Goal: Task Accomplishment & Management: Manage account settings

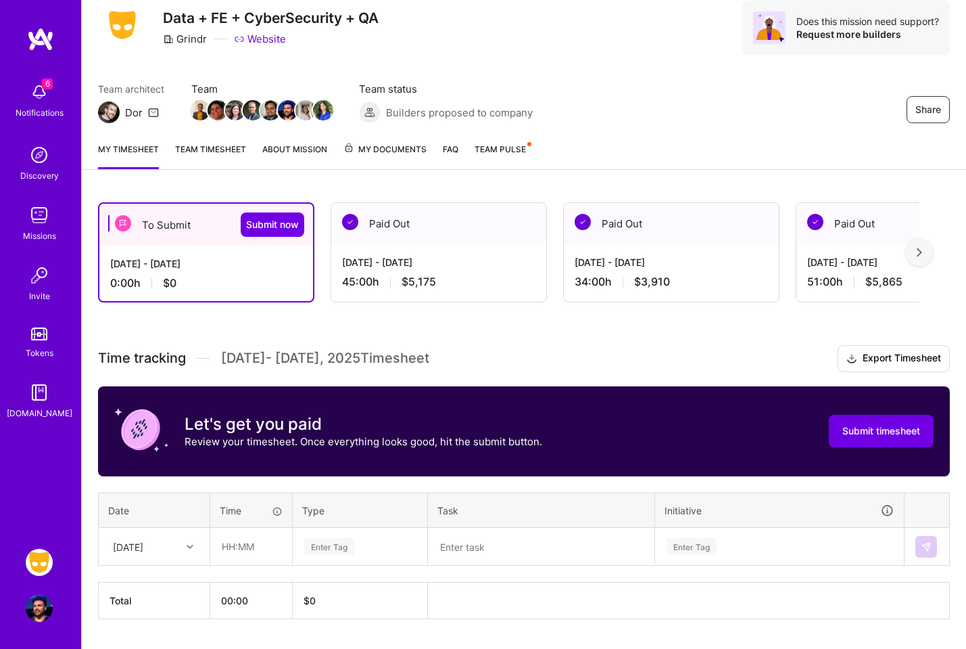
scroll to position [83, 0]
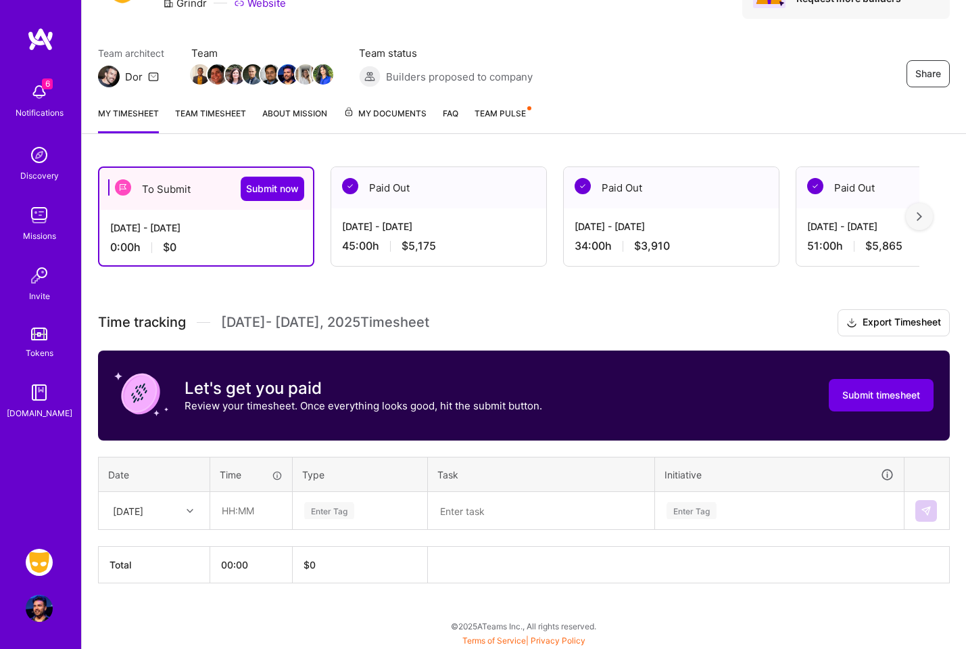
click at [177, 521] on div "[DATE]" at bounding box center [154, 510] width 110 height 36
click at [170, 536] on div "[DATE]" at bounding box center [154, 548] width 110 height 25
click at [469, 309] on h3 "Time tracking [DATE] - [DATE] Timesheet Export Timesheet" at bounding box center [524, 322] width 852 height 27
click at [239, 507] on input "text" at bounding box center [251, 510] width 80 height 36
click at [268, 509] on input "text" at bounding box center [251, 510] width 80 height 36
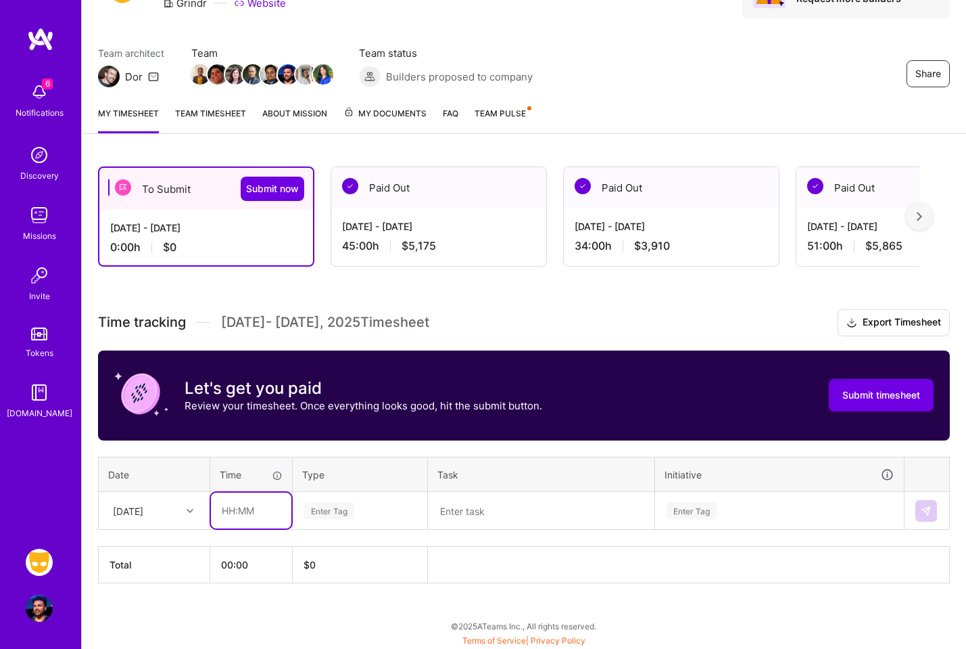
click at [241, 507] on input "text" at bounding box center [251, 510] width 80 height 36
type input "02:00"
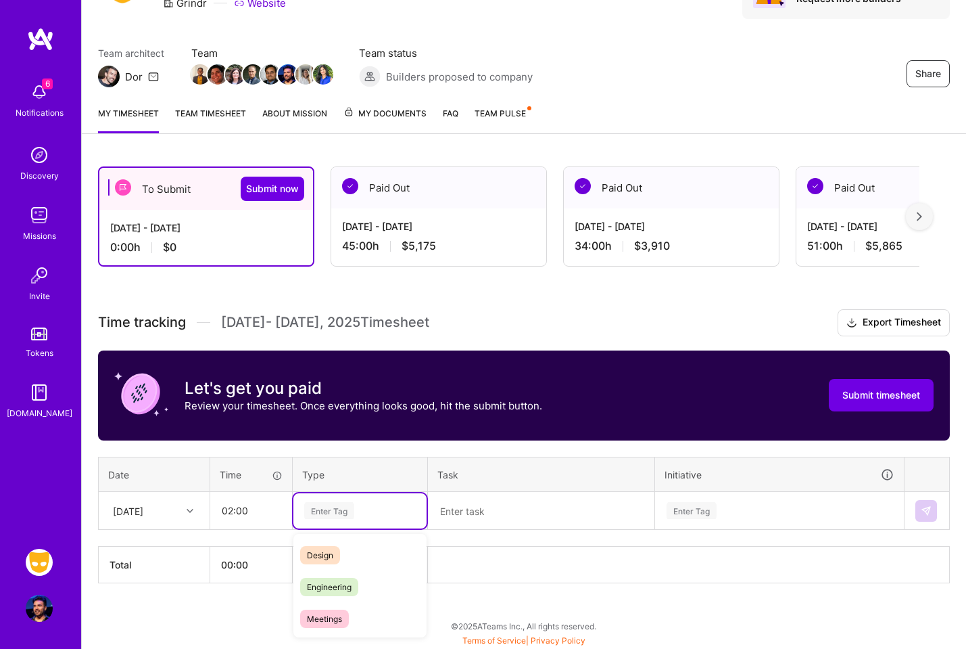
click at [343, 507] on div "Enter Tag" at bounding box center [329, 510] width 50 height 21
click at [336, 573] on div "Engineering" at bounding box center [360, 587] width 133 height 32
click at [554, 513] on textarea at bounding box center [541, 510] width 224 height 35
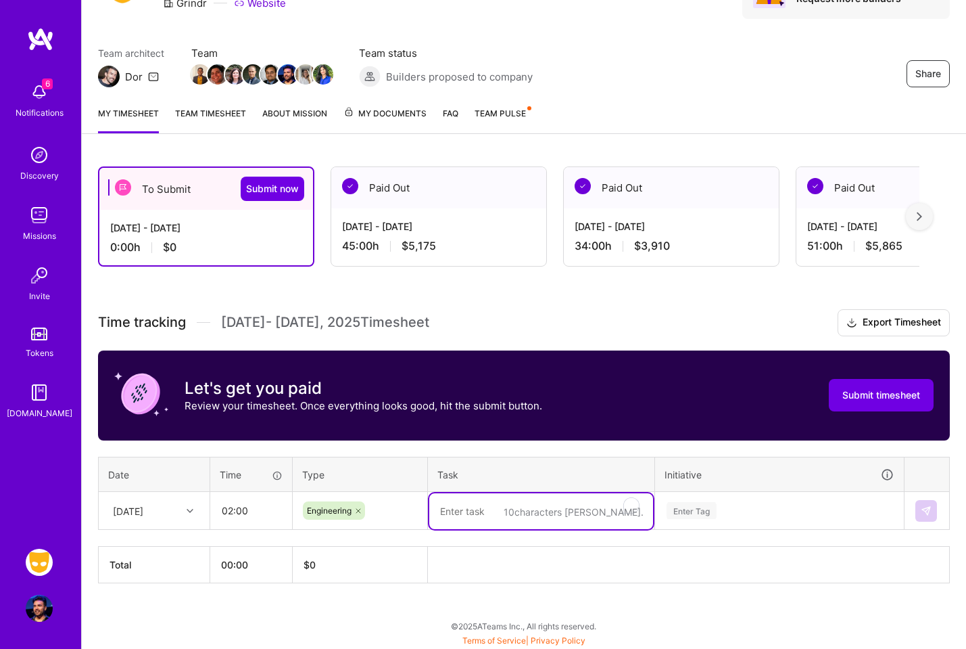
click at [526, 512] on textarea "To enrich screen reader interactions, please activate Accessibility in Grammarl…" at bounding box center [541, 511] width 224 height 36
click at [525, 509] on textarea "To enrich screen reader interactions, please activate Accessibility in Grammarl…" at bounding box center [541, 511] width 224 height 36
click at [524, 511] on textarea "To enrich screen reader interactions, please activate Accessibility in Grammarl…" at bounding box center [541, 511] width 224 height 36
type textarea "W"
type textarea "e"
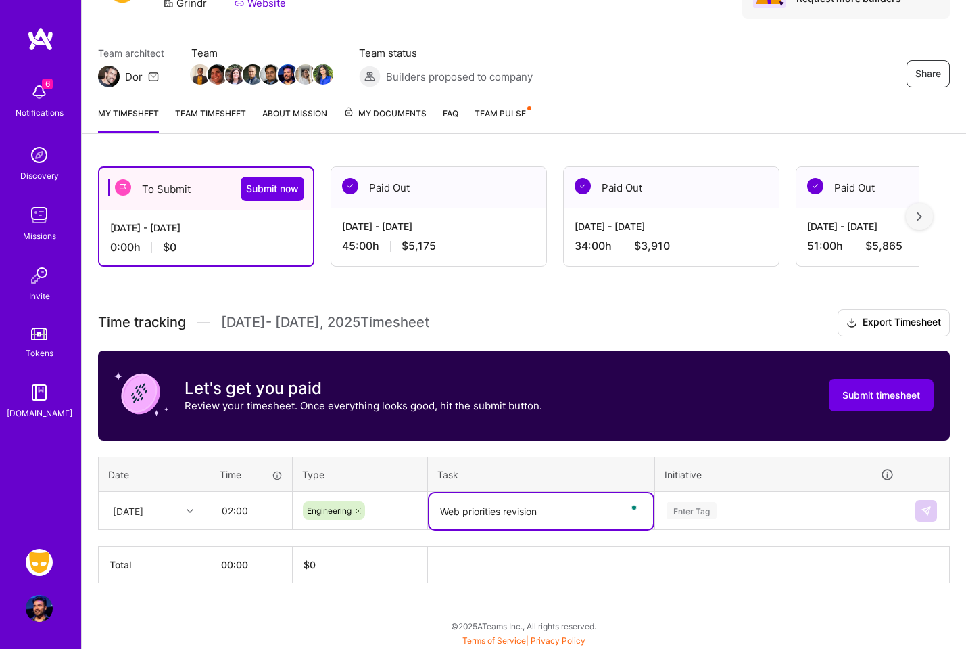
click at [359, 507] on icon at bounding box center [358, 511] width 8 height 8
type textarea "Web priorities revision"
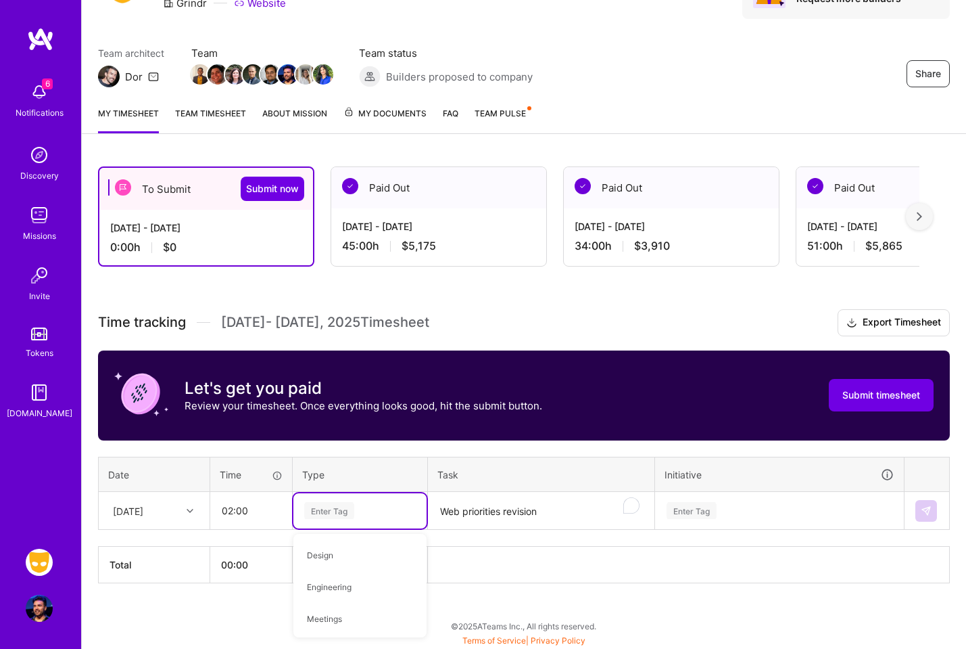
click at [349, 509] on div "Enter Tag" at bounding box center [329, 510] width 50 height 21
click at [346, 558] on span "Operational" at bounding box center [328, 561] width 57 height 18
click at [359, 509] on icon at bounding box center [358, 511] width 4 height 4
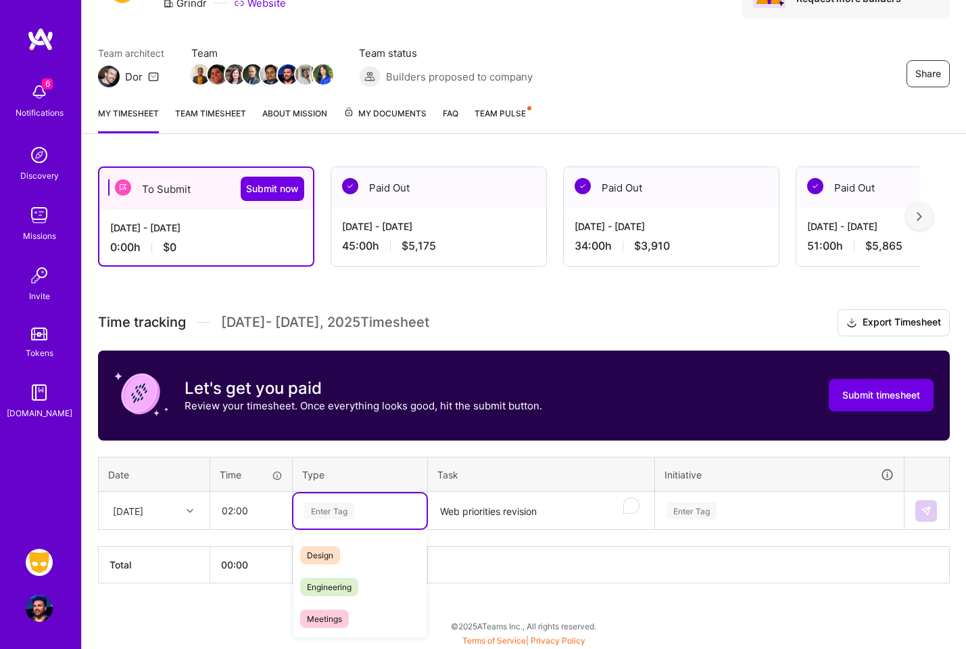
click at [355, 513] on div "Enter Tag" at bounding box center [360, 510] width 114 height 17
click at [354, 556] on div "Planning" at bounding box center [360, 554] width 133 height 32
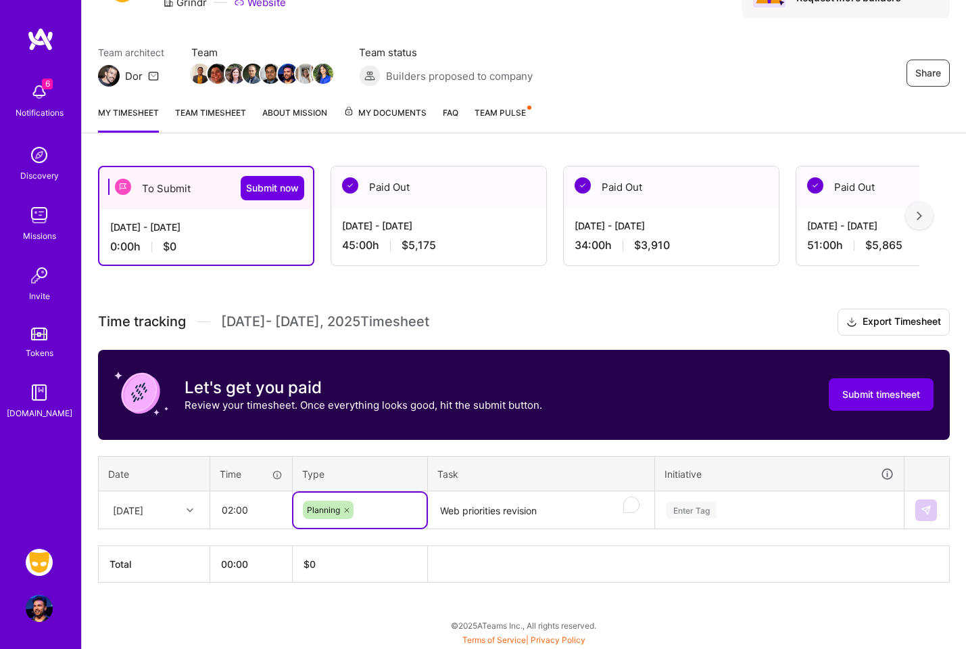
click at [751, 505] on div "Enter Tag" at bounding box center [780, 509] width 248 height 35
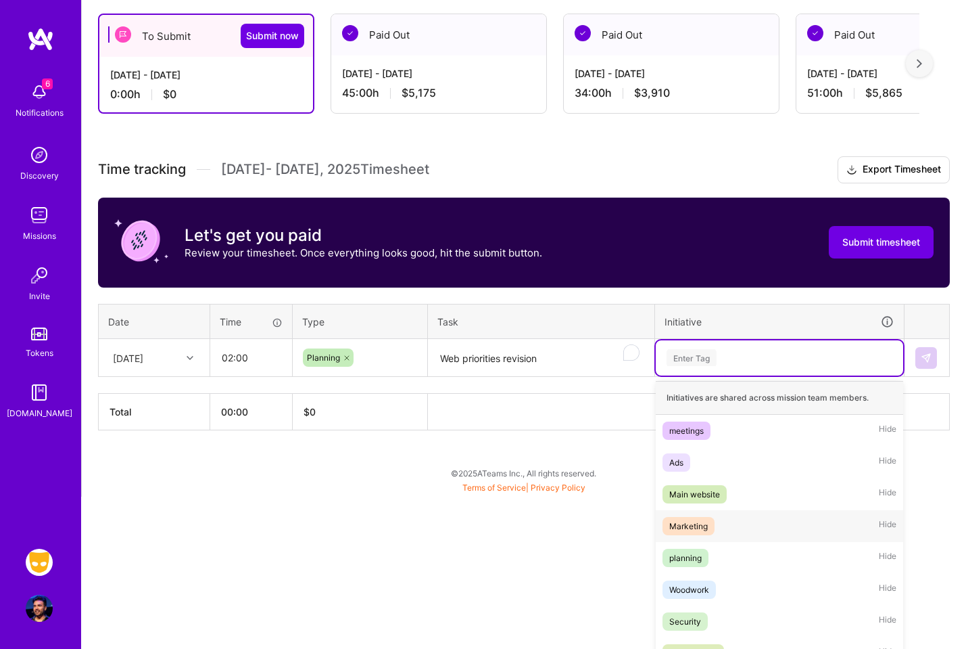
scroll to position [244, 0]
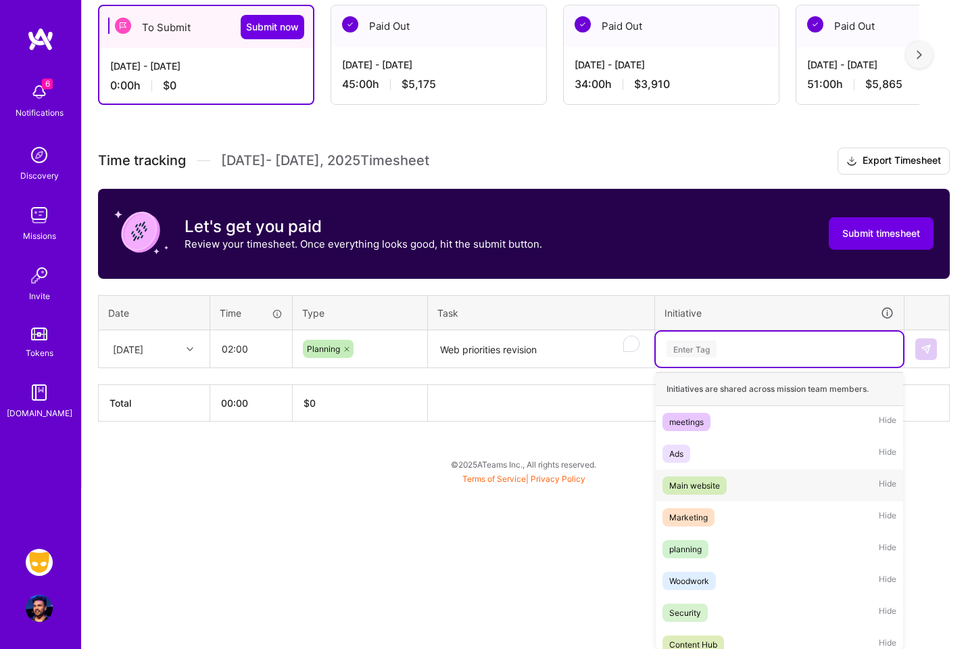
click at [737, 478] on div "Main website Hide" at bounding box center [780, 485] width 248 height 32
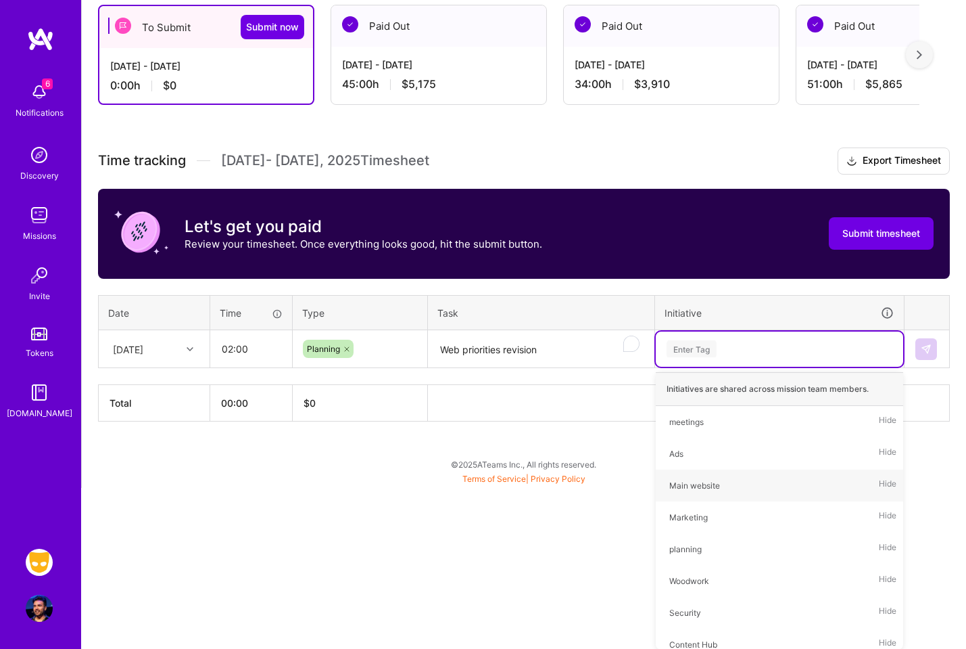
scroll to position [83, 0]
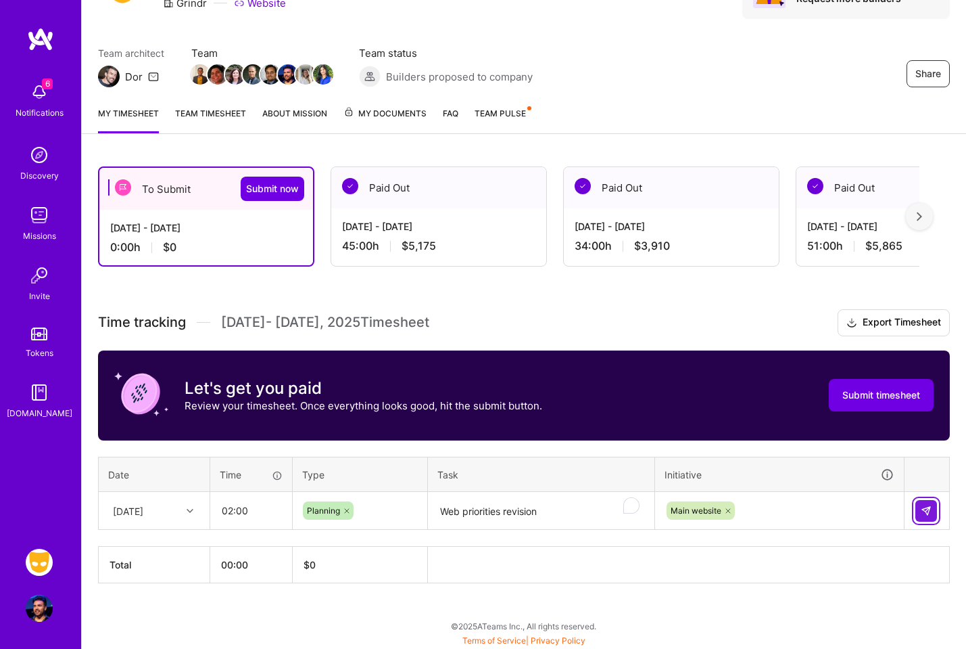
click at [931, 507] on img at bounding box center [926, 510] width 11 height 11
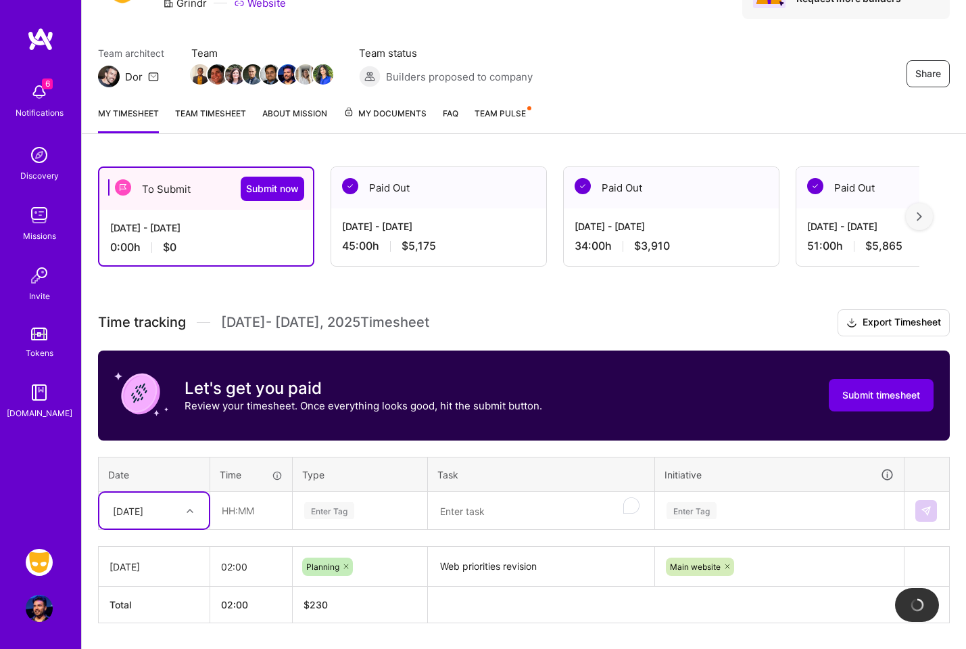
scroll to position [122, 0]
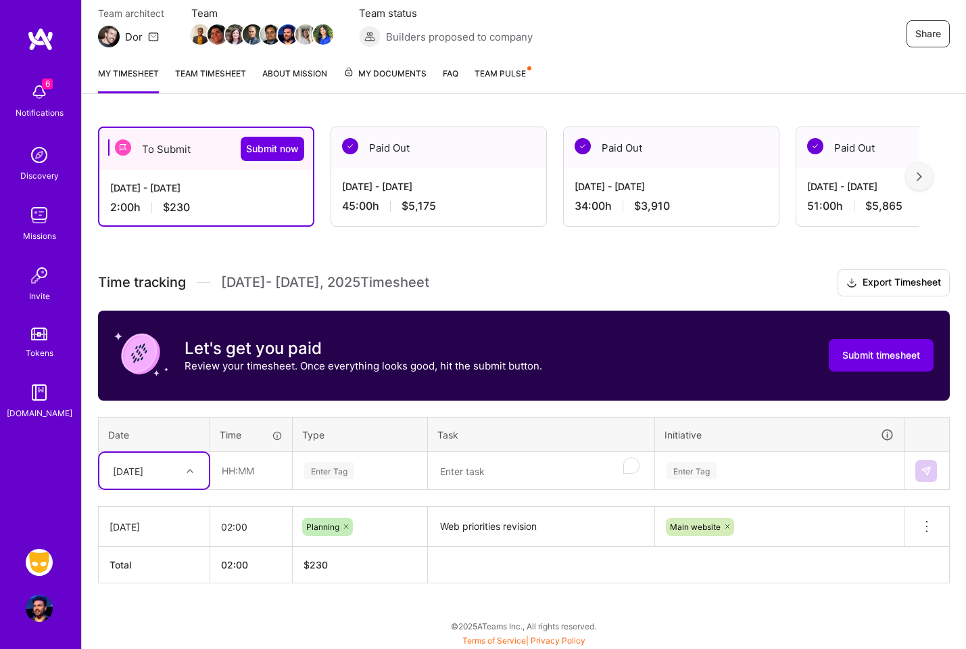
click at [186, 463] on div at bounding box center [191, 471] width 21 height 18
click at [187, 508] on div "[DATE]" at bounding box center [154, 508] width 110 height 25
click at [248, 468] on input "text" at bounding box center [251, 470] width 80 height 36
type input "02:00"
click at [372, 465] on div "Enter Tag" at bounding box center [360, 470] width 114 height 17
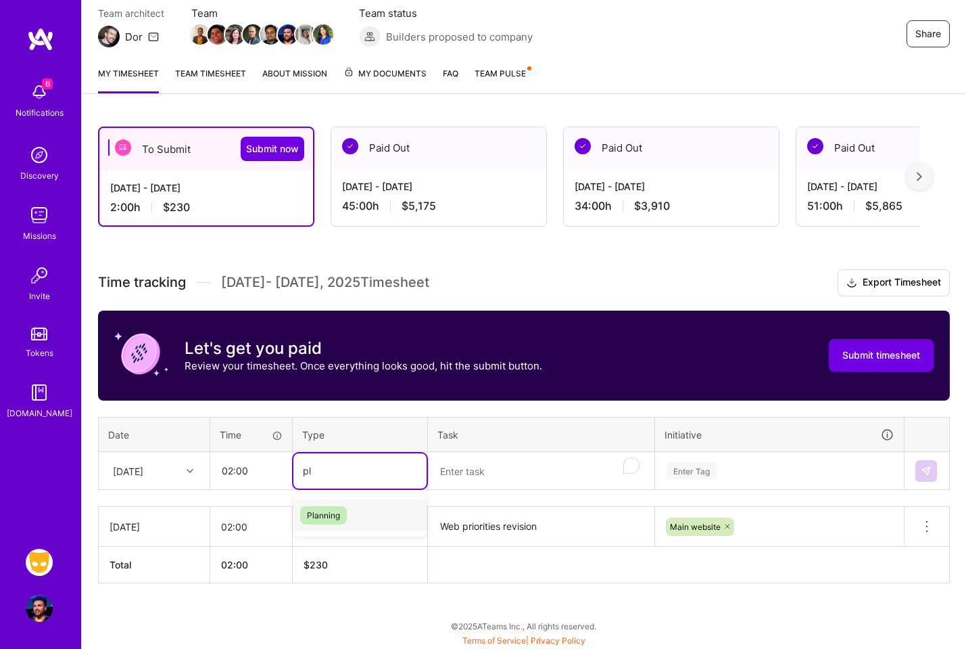
type input "pla"
click at [346, 519] on span "Planning" at bounding box center [323, 515] width 47 height 18
click at [511, 534] on textarea "Web priorities revision" at bounding box center [541, 526] width 224 height 37
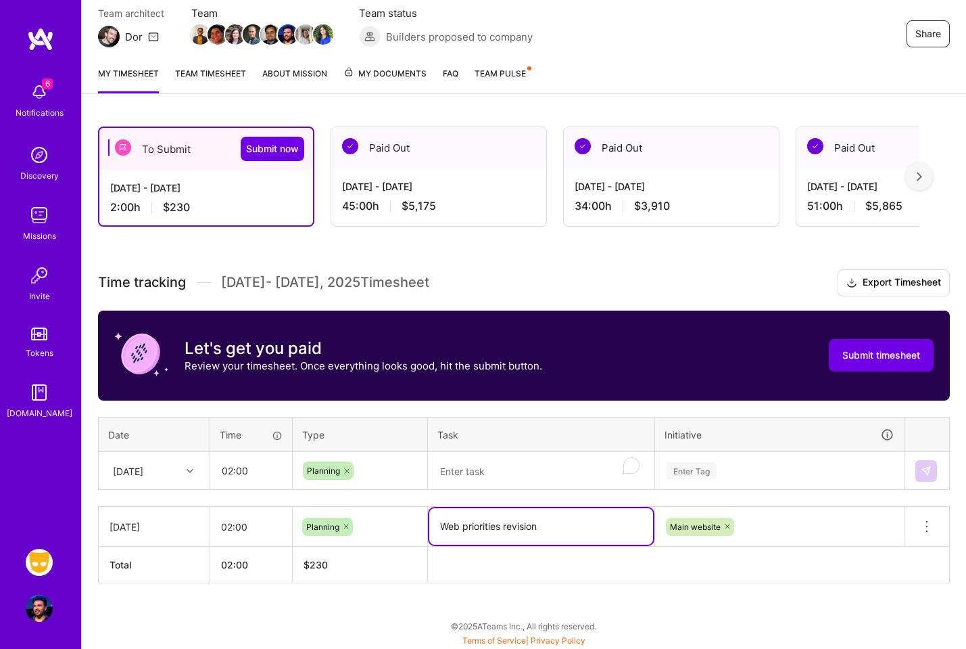
click at [511, 534] on textarea "Web priorities revision" at bounding box center [541, 526] width 224 height 37
click at [509, 470] on textarea "To enrich screen reader interactions, please activate Accessibility in Grammarl…" at bounding box center [541, 471] width 224 height 36
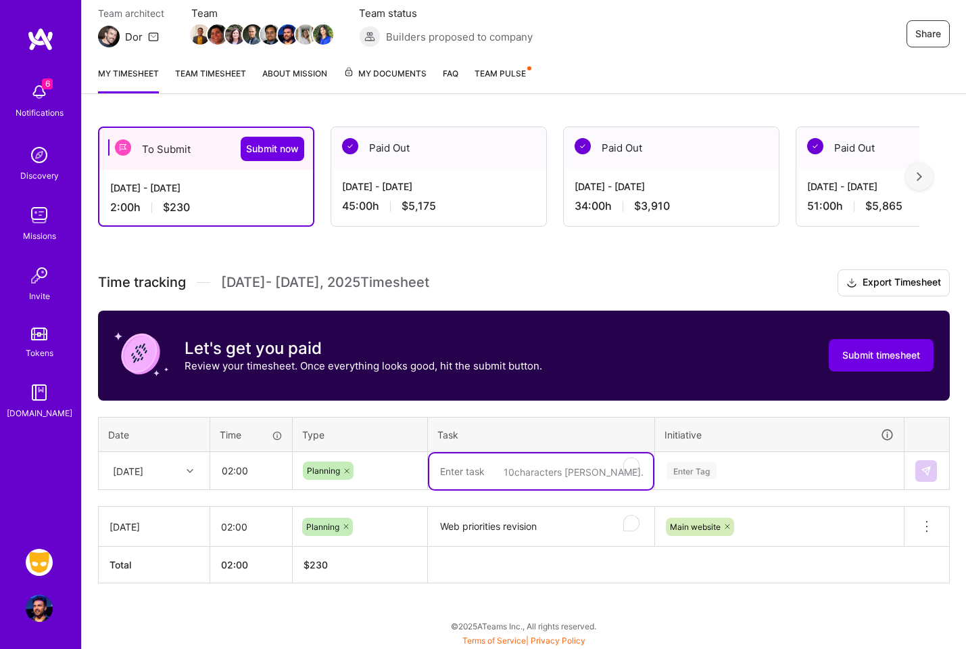
paste textarea "Web priorities revision"
type textarea "Web priorities revision"
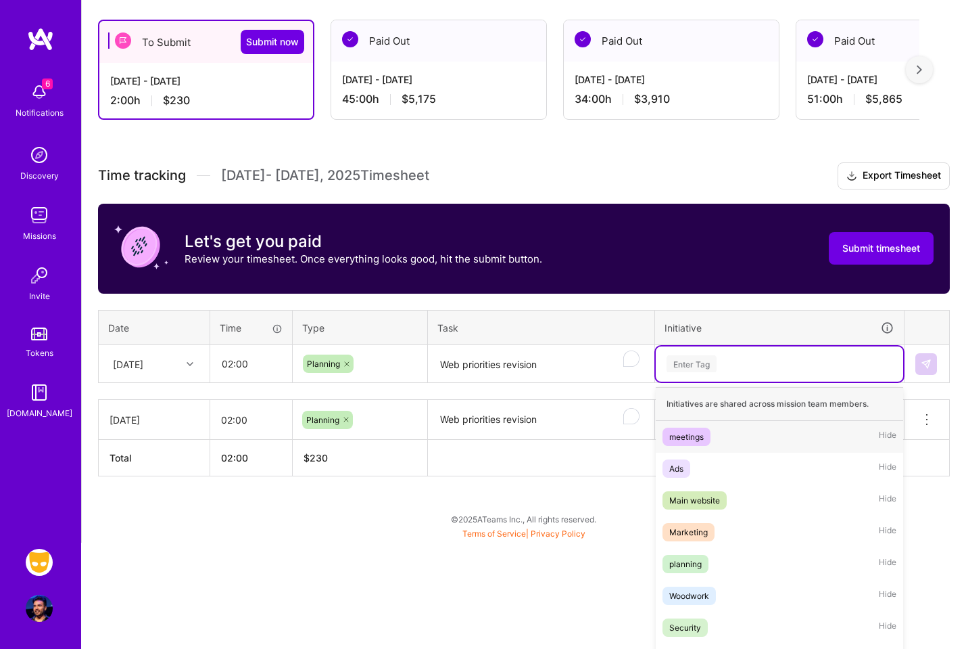
click at [745, 381] on div "option Main website, selected. option meetings focused, 1 of 47. 47 results ava…" at bounding box center [780, 363] width 248 height 35
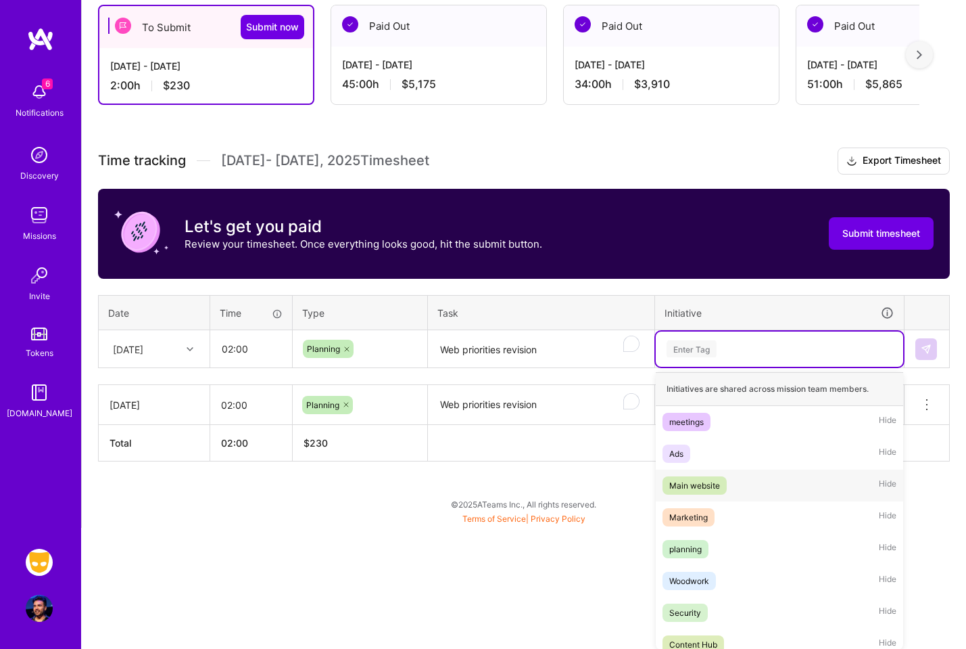
click at [734, 475] on div "Main website Hide" at bounding box center [780, 485] width 248 height 32
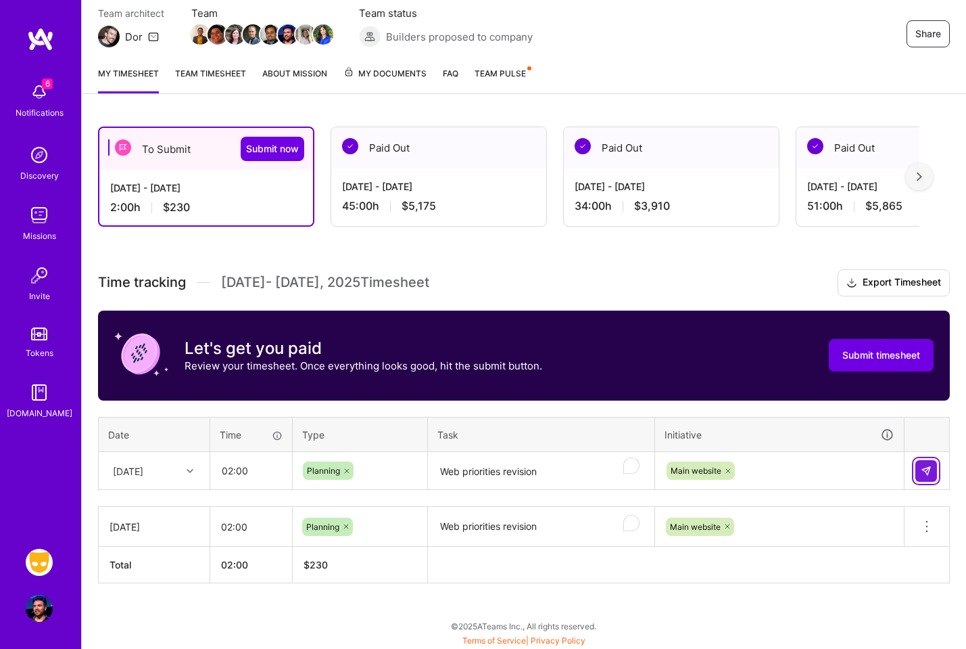
click at [931, 469] on img at bounding box center [926, 470] width 11 height 11
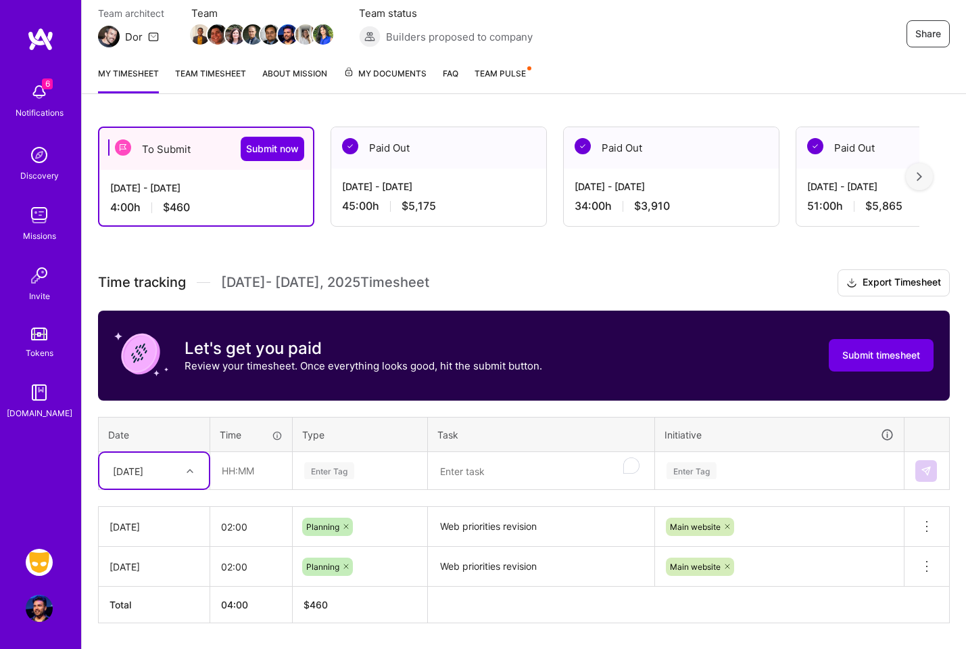
click at [195, 471] on div "option [DATE], selected. Select is focused ,type to refine list, press Down to …" at bounding box center [154, 470] width 110 height 36
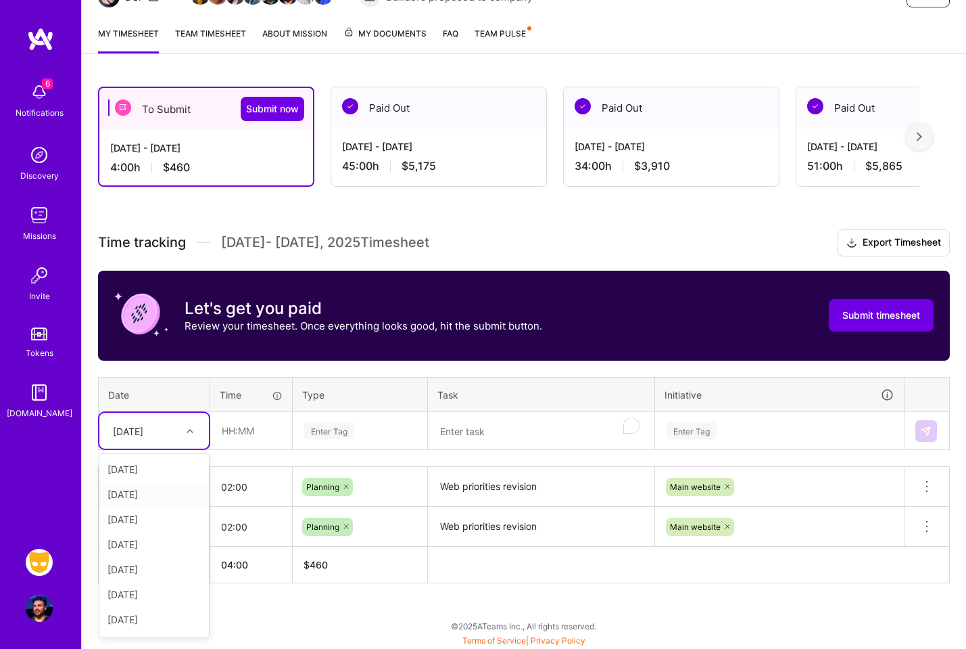
click at [164, 498] on div "[DATE]" at bounding box center [154, 494] width 110 height 25
click at [260, 428] on input "text" at bounding box center [251, 431] width 80 height 36
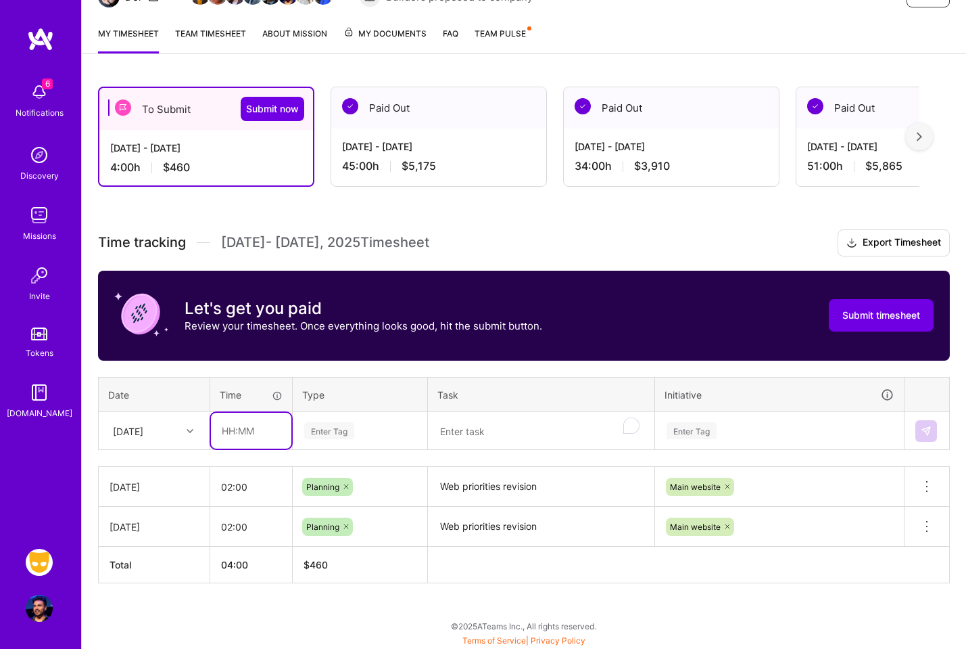
click at [260, 428] on input "text" at bounding box center [251, 431] width 80 height 36
type input "02:00"
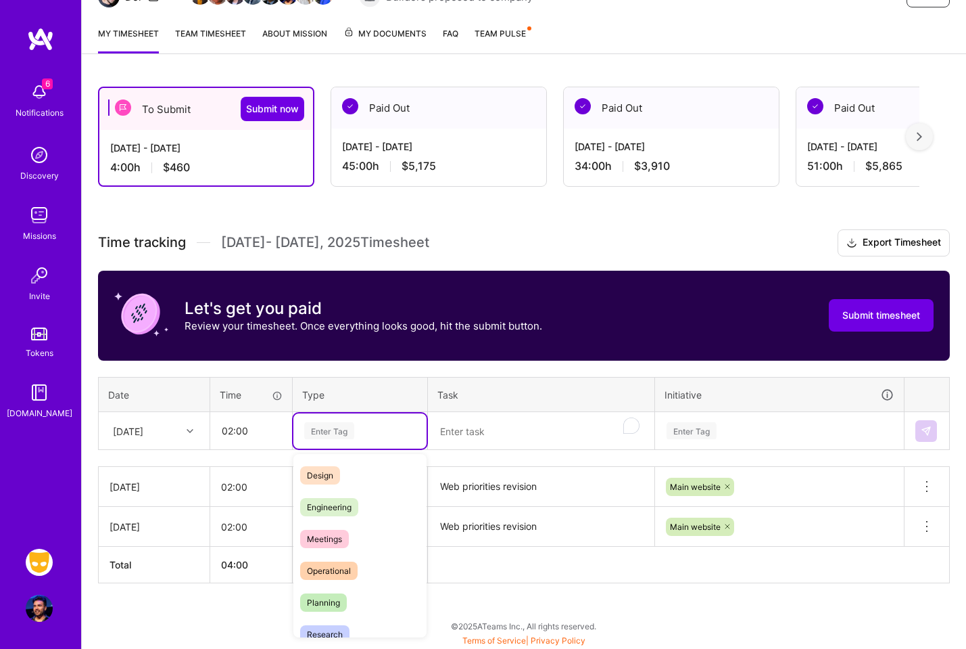
click at [368, 422] on div "Enter Tag" at bounding box center [360, 430] width 114 height 17
click at [346, 609] on div "Planning" at bounding box center [360, 602] width 133 height 32
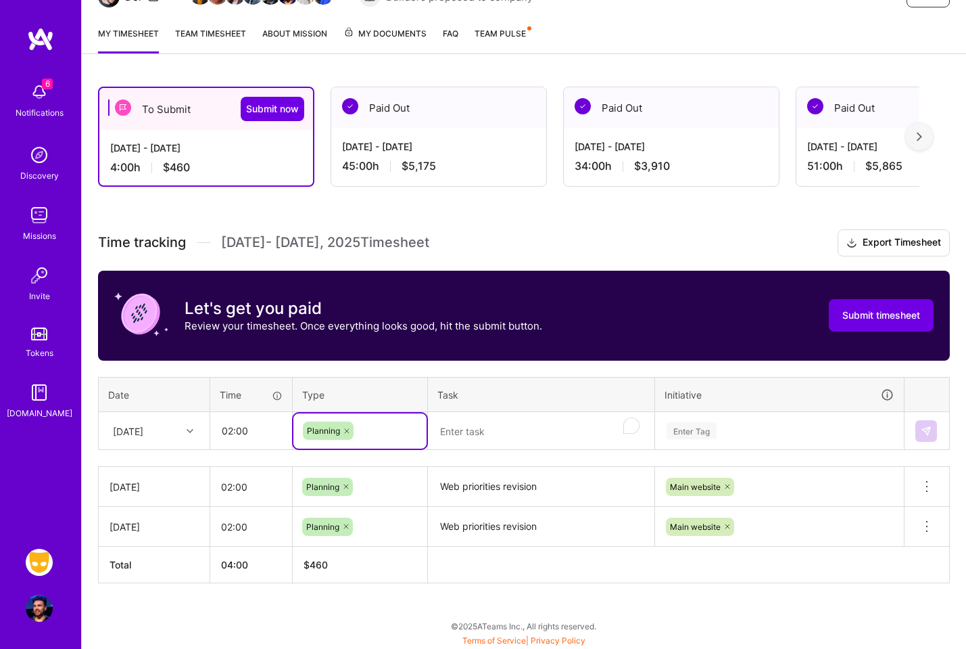
click at [494, 431] on textarea "To enrich screen reader interactions, please activate Accessibility in Grammarl…" at bounding box center [541, 431] width 224 height 36
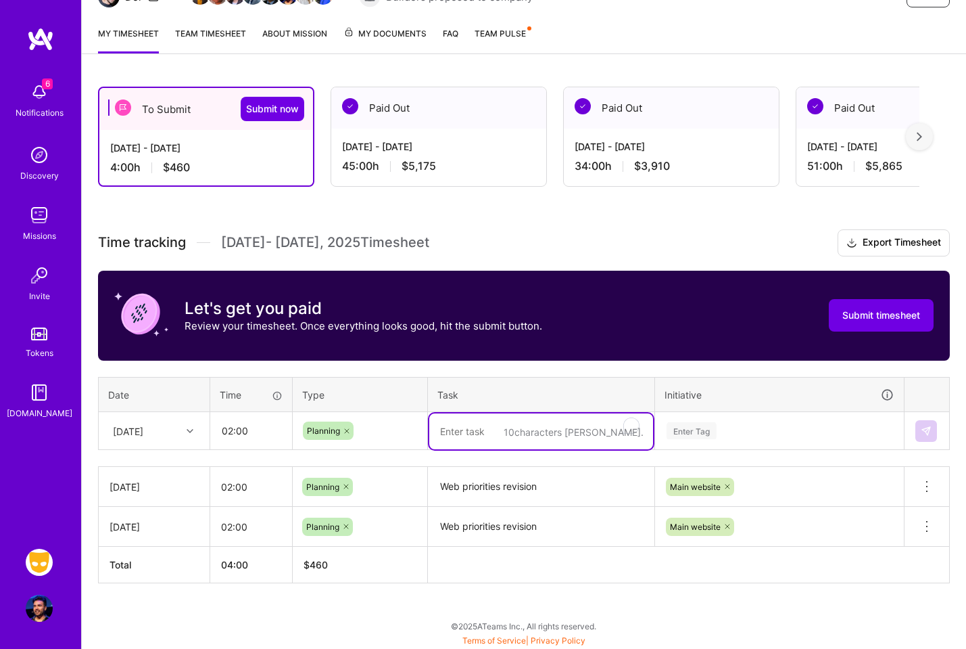
paste textarea "Web priorities revision"
type textarea "Web priorities revision"
click at [790, 425] on div "Enter Tag" at bounding box center [780, 430] width 248 height 35
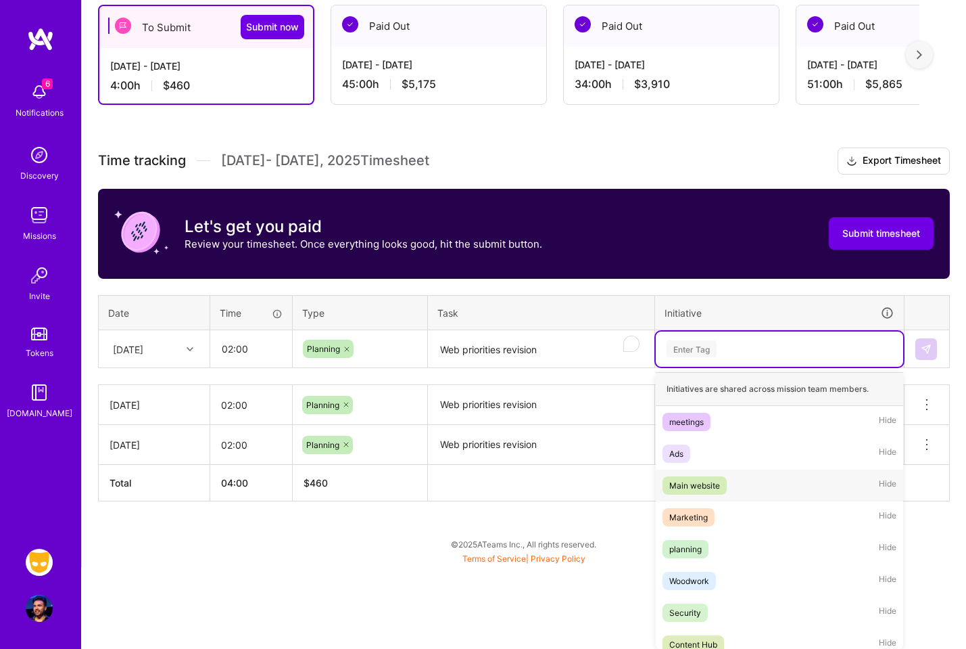
click at [757, 480] on div "Main website Hide" at bounding box center [780, 485] width 248 height 32
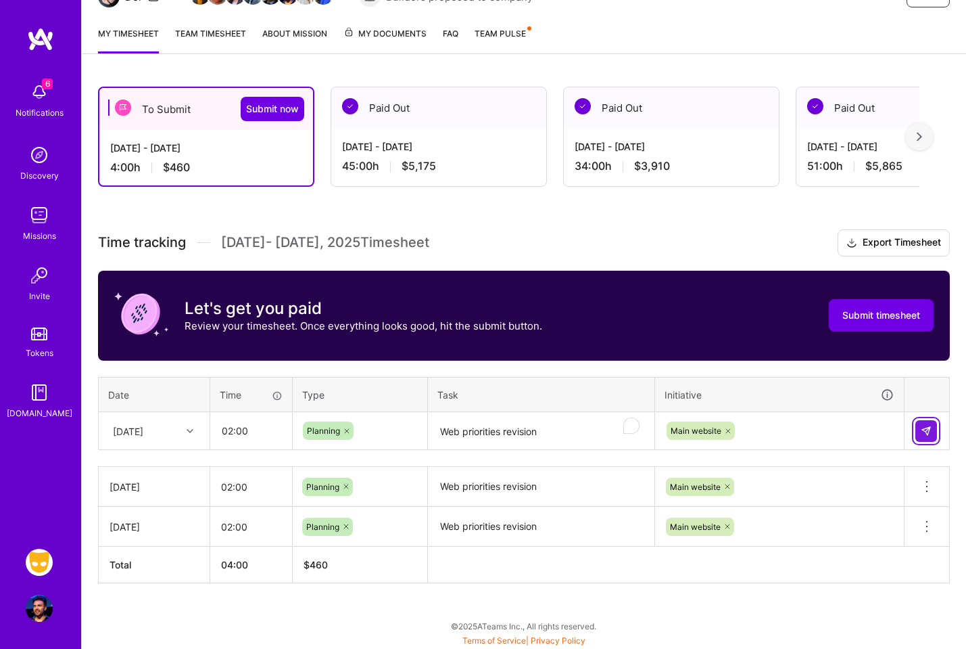
click at [924, 431] on img at bounding box center [926, 430] width 11 height 11
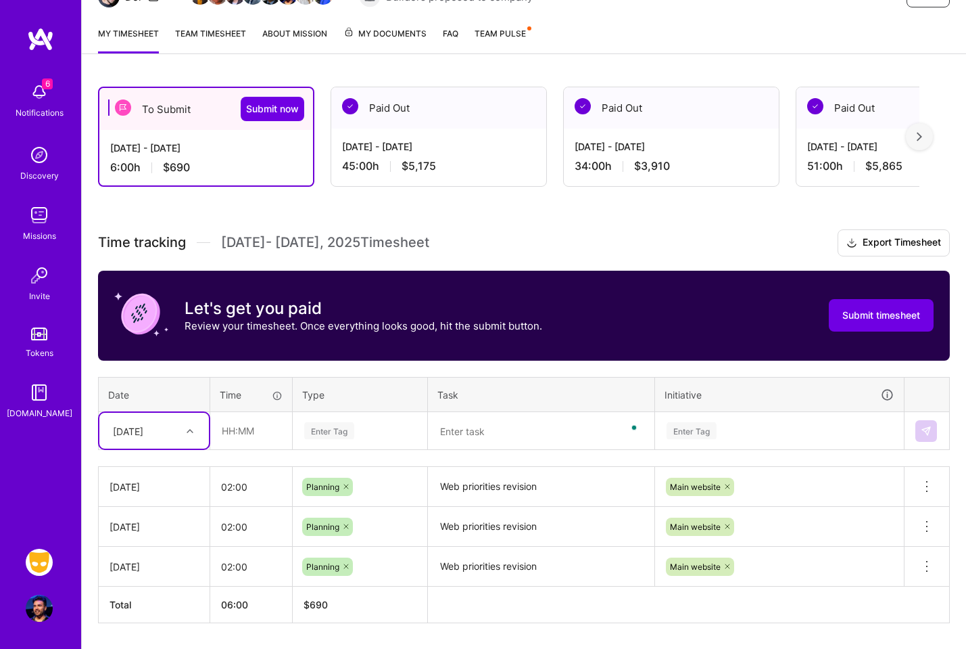
click at [192, 431] on div "[DATE]" at bounding box center [154, 431] width 110 height 36
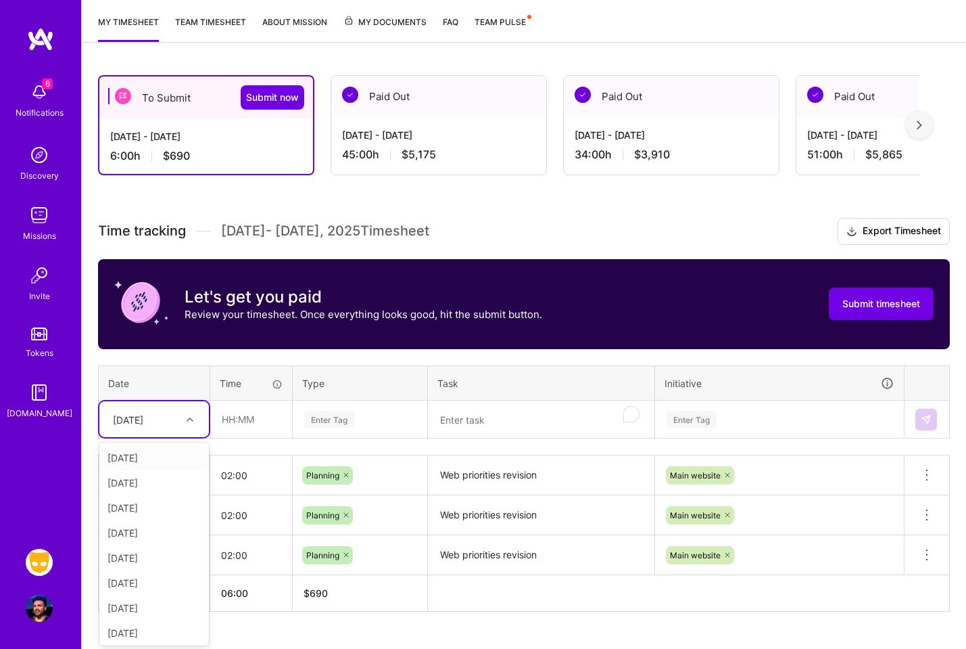
scroll to position [175, 0]
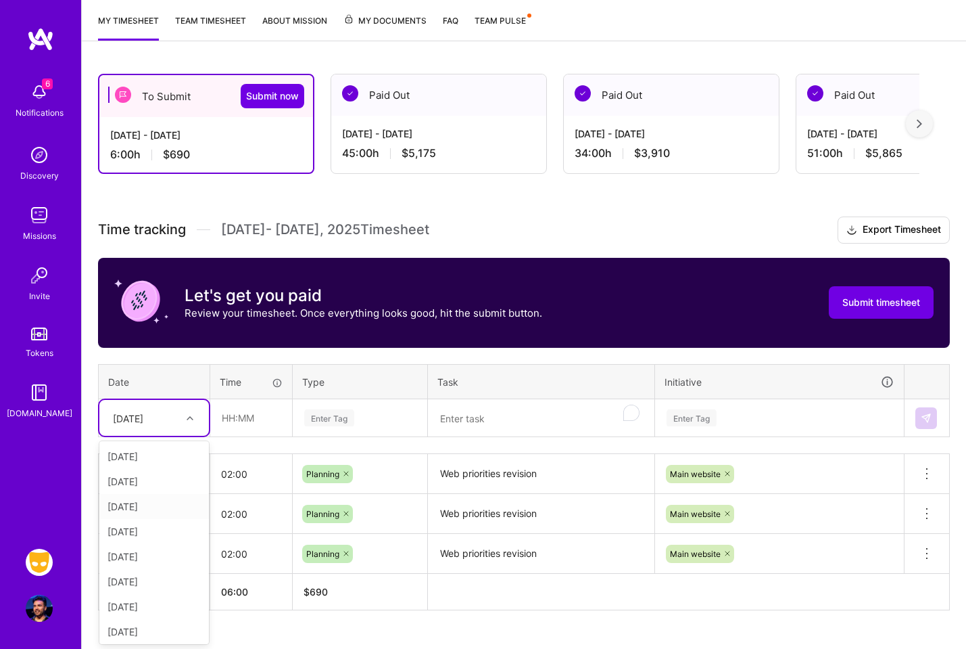
click at [160, 509] on div "[DATE]" at bounding box center [154, 506] width 110 height 25
click at [189, 415] on icon at bounding box center [190, 418] width 7 height 7
click at [164, 576] on div "[DATE]" at bounding box center [154, 581] width 110 height 25
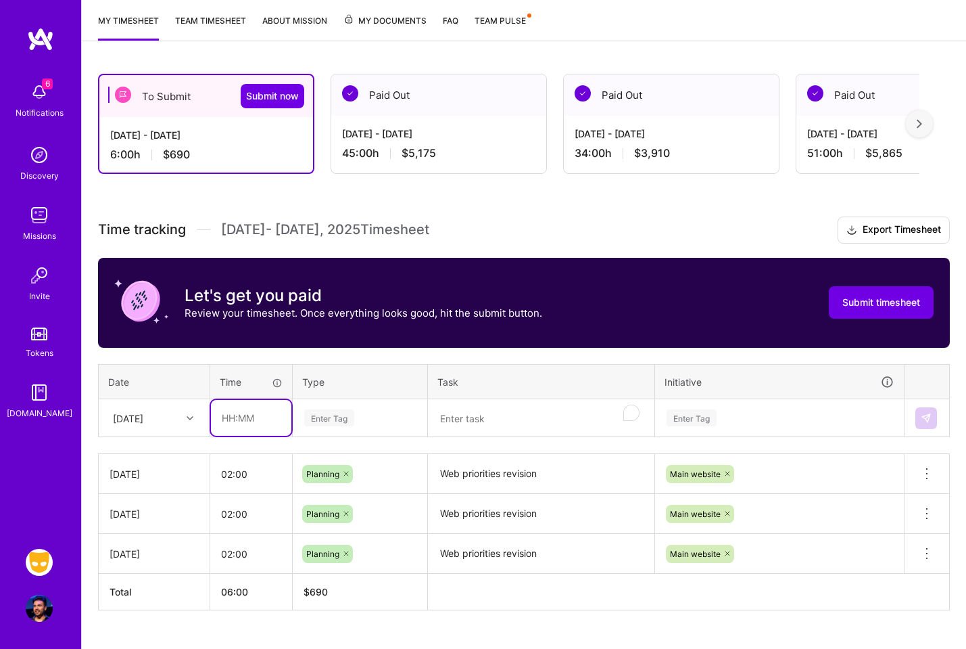
click at [247, 423] on input "text" at bounding box center [251, 418] width 80 height 36
type input "04:00"
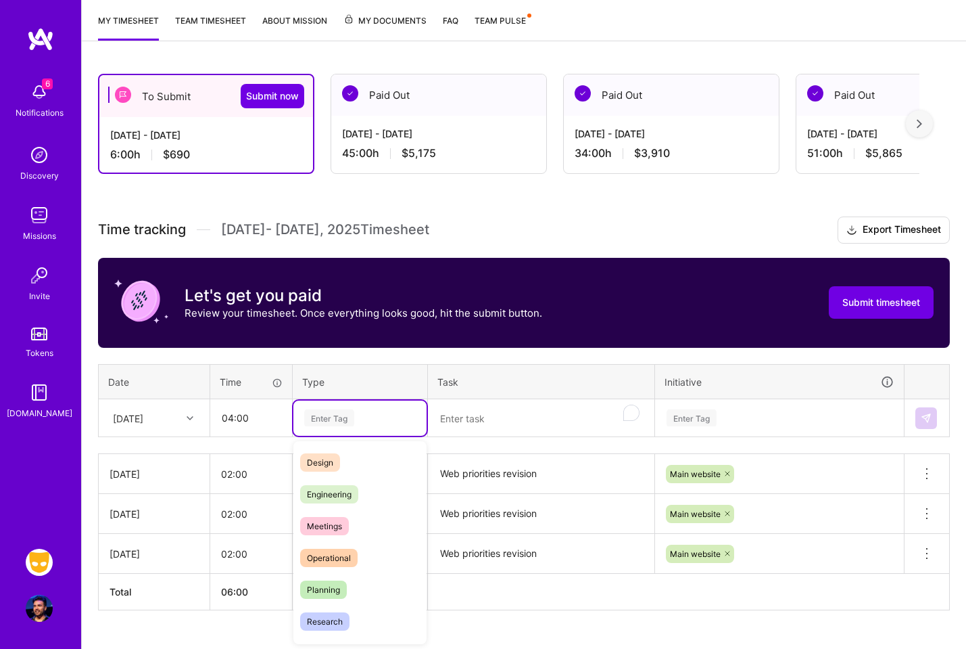
click at [360, 421] on div "Enter Tag" at bounding box center [360, 417] width 114 height 17
click at [354, 498] on span "Engineering" at bounding box center [329, 494] width 58 height 18
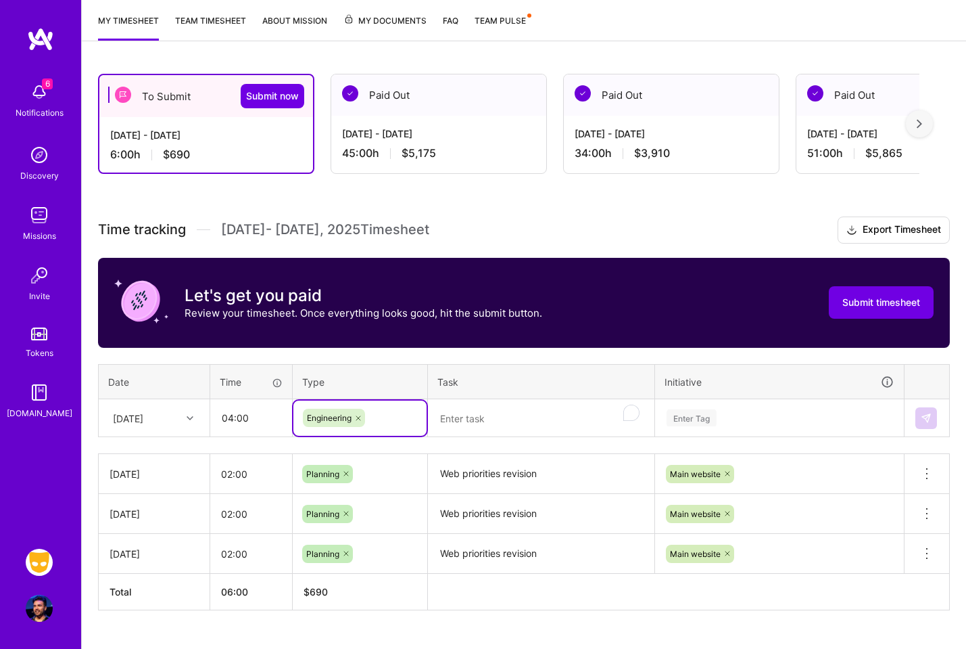
click at [509, 418] on textarea "To enrich screen reader interactions, please activate Accessibility in Grammarl…" at bounding box center [541, 418] width 224 height 36
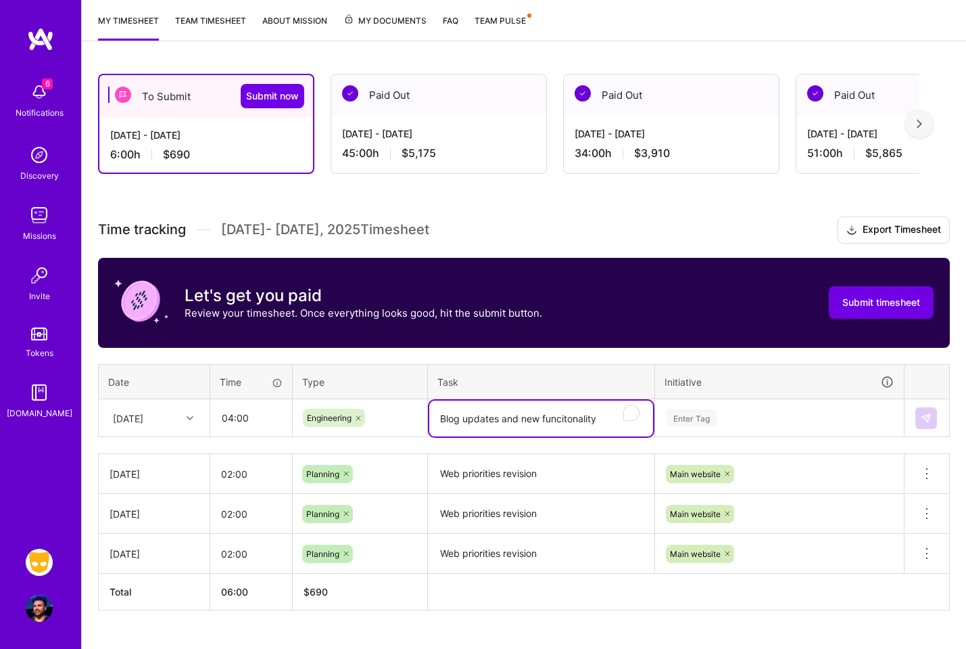
click at [565, 415] on textarea "Blog updates and new funcitonality" at bounding box center [541, 418] width 224 height 36
click at [527, 388] on th "Task" at bounding box center [541, 381] width 227 height 35
click at [567, 419] on textarea "Blog updates and new funcitonality" at bounding box center [541, 418] width 224 height 36
type textarea "Blog updates and new functionality"
click at [739, 425] on div "Enter Tag" at bounding box center [780, 417] width 248 height 35
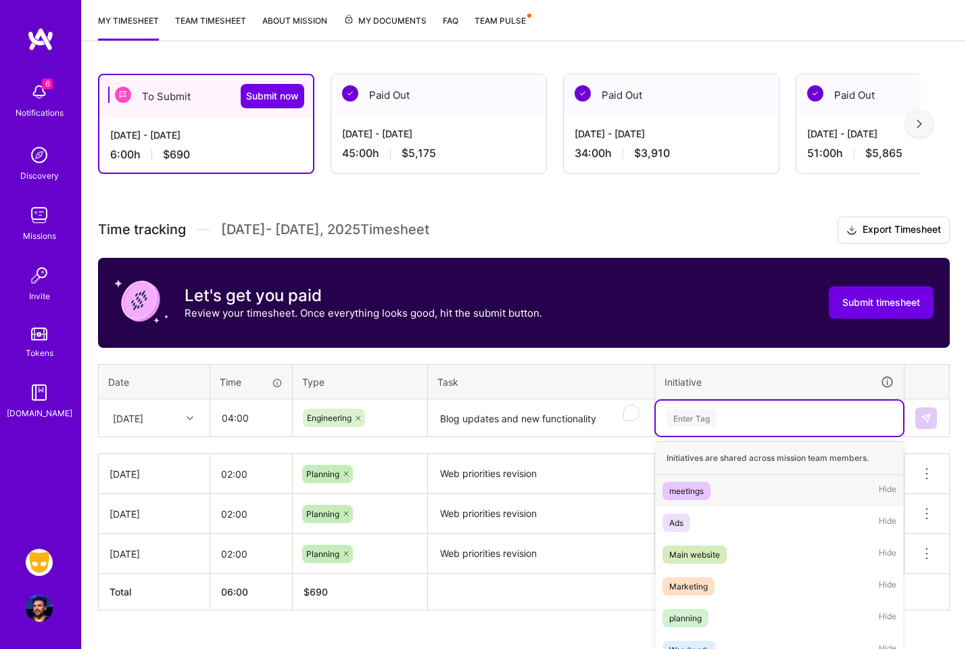
scroll to position [244, 0]
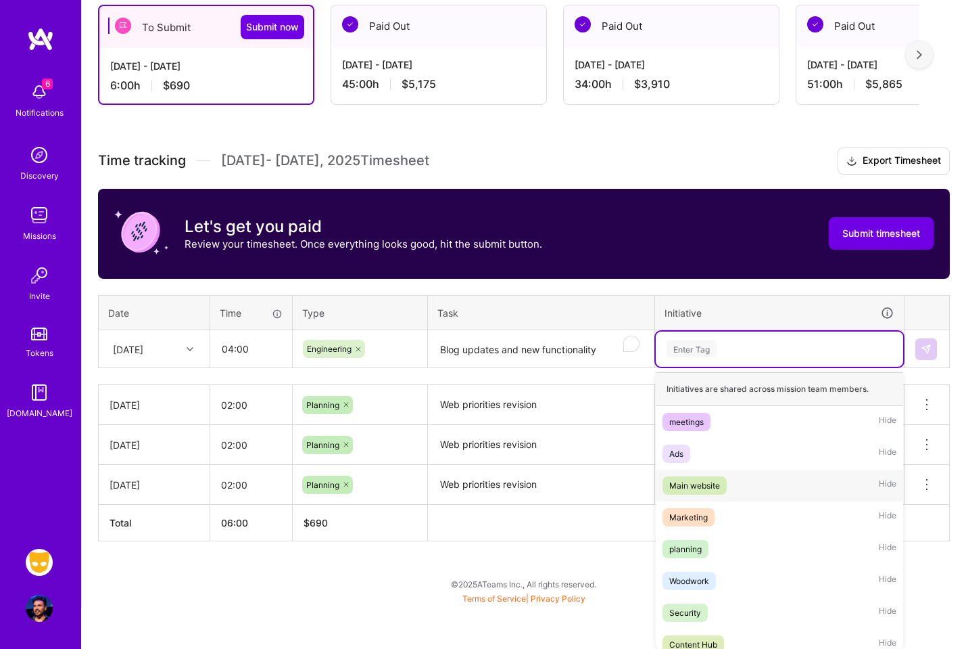
click at [730, 479] on div "Main website Hide" at bounding box center [780, 485] width 248 height 32
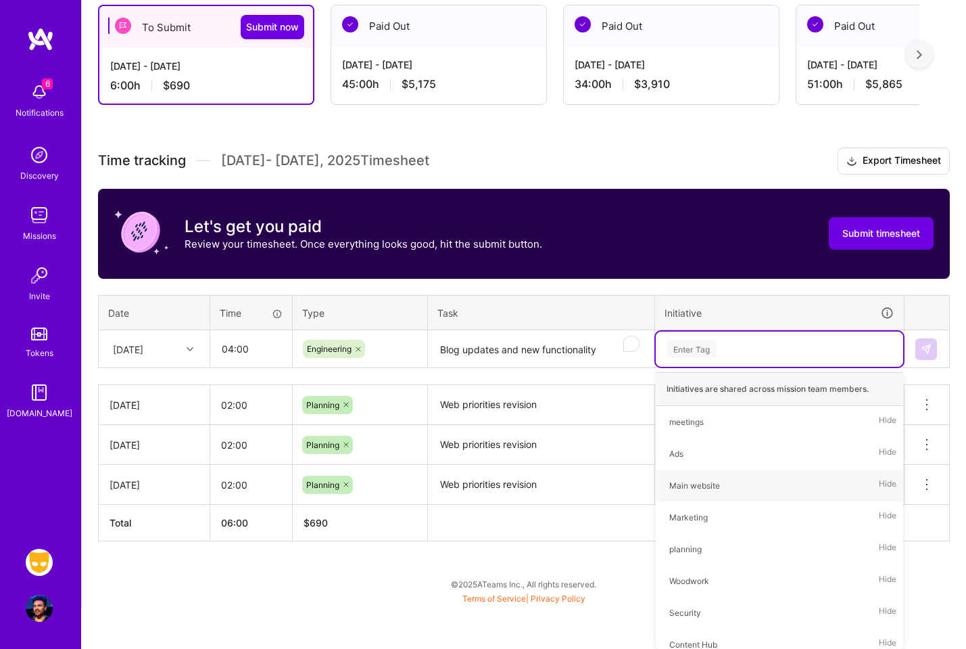
scroll to position [202, 0]
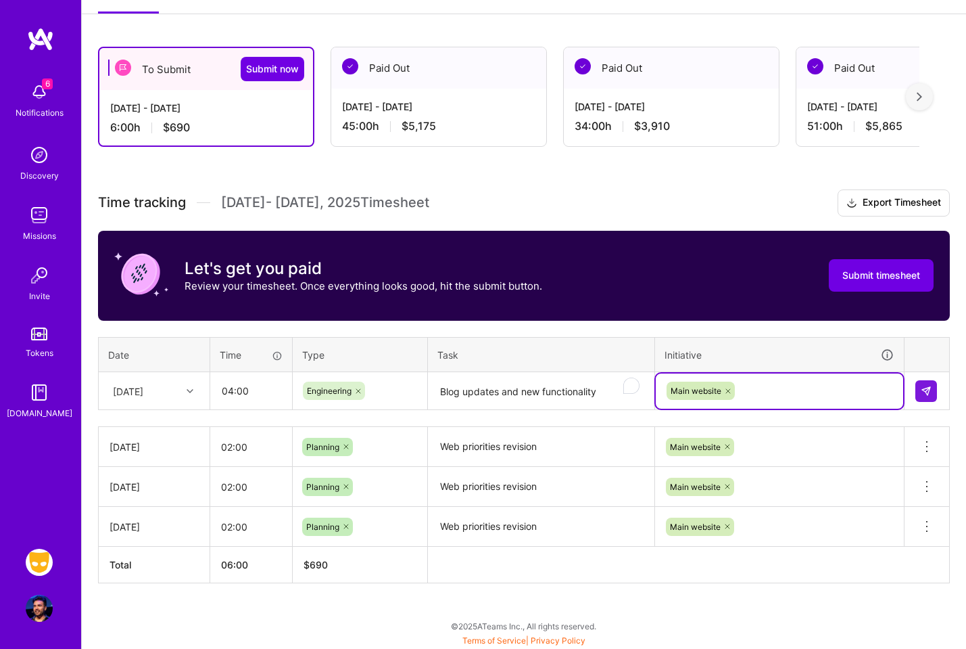
click at [726, 387] on icon at bounding box center [728, 391] width 8 height 8
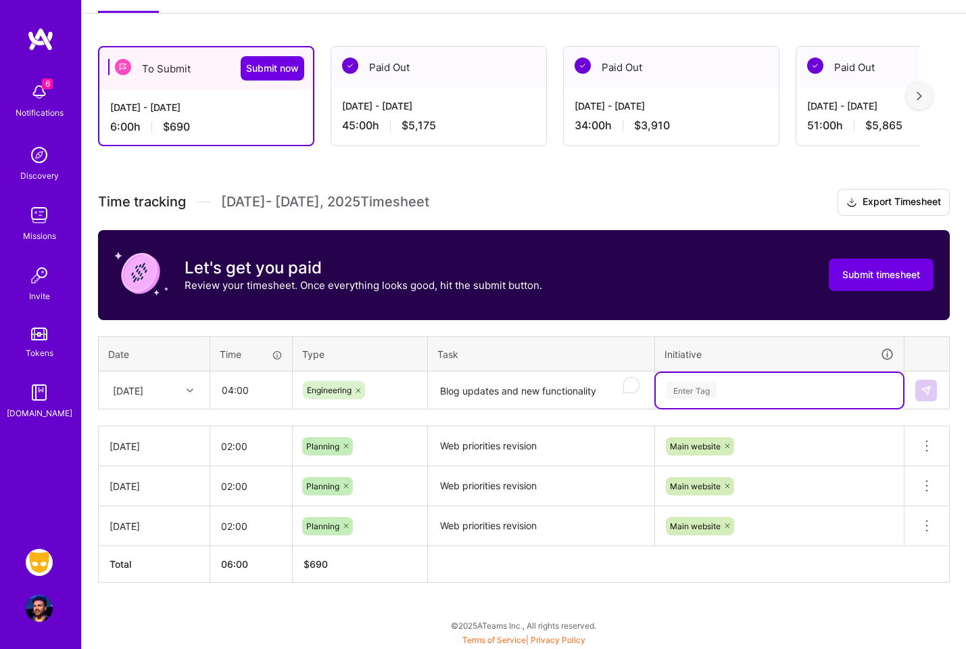
click at [737, 387] on div "option Main website, deselected. Select is focused ,type to refine list, press …" at bounding box center [780, 390] width 248 height 35
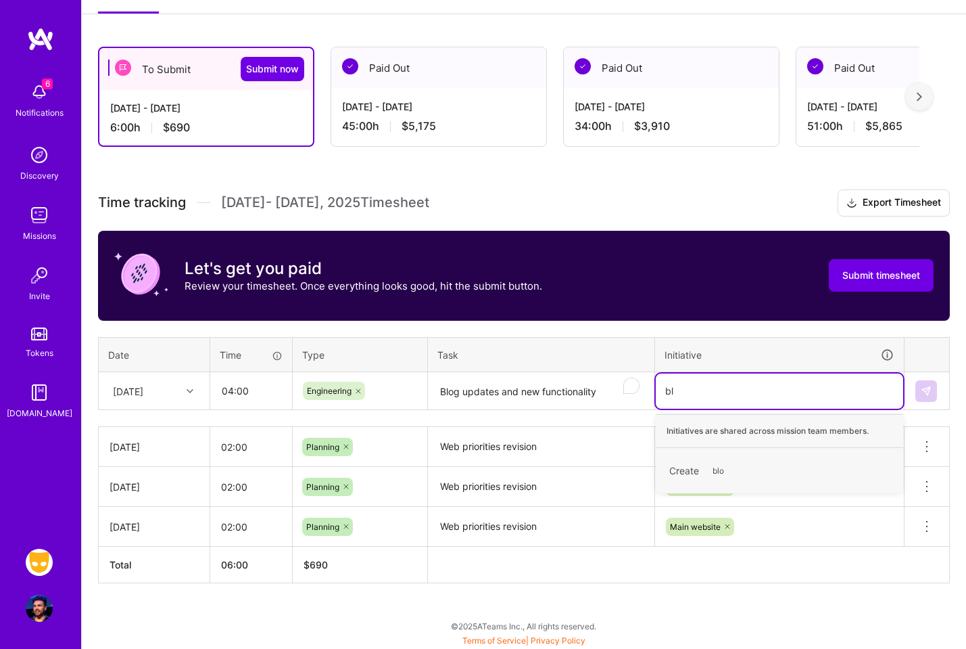
type input "b"
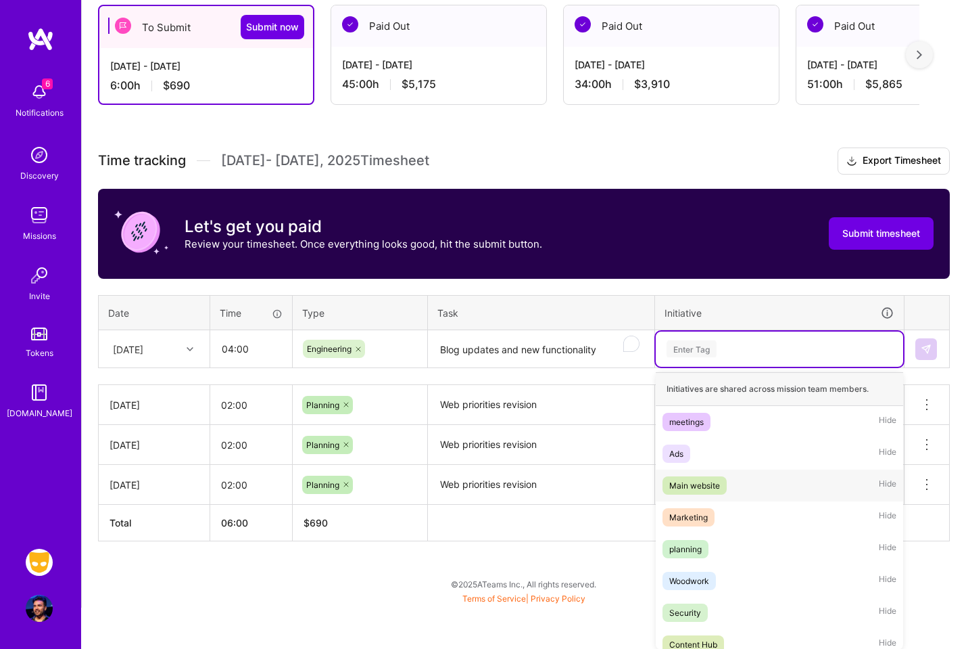
click at [732, 479] on div "Main website Hide" at bounding box center [780, 485] width 248 height 32
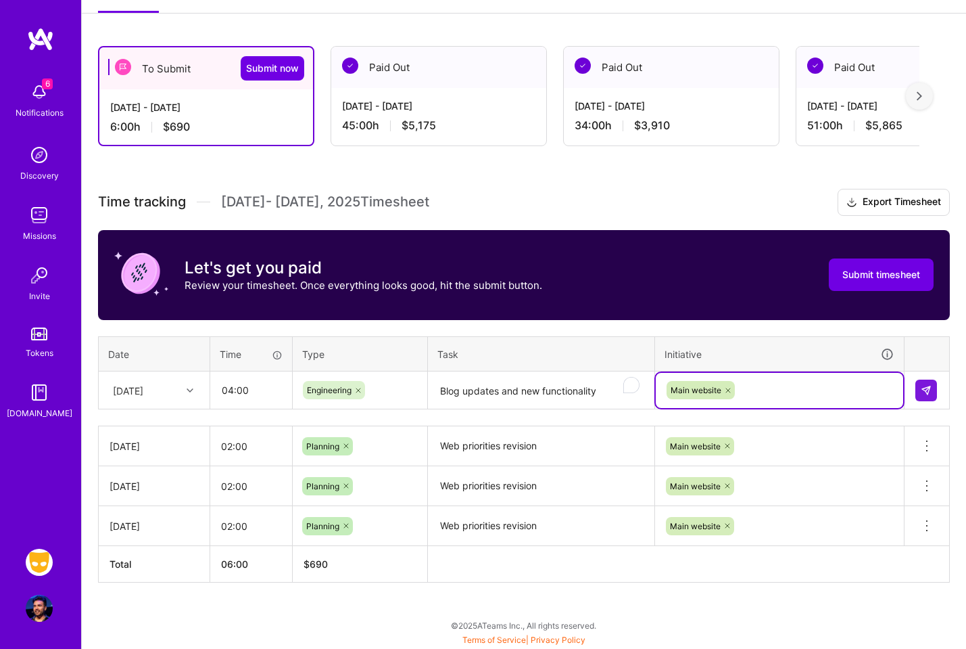
scroll to position [202, 0]
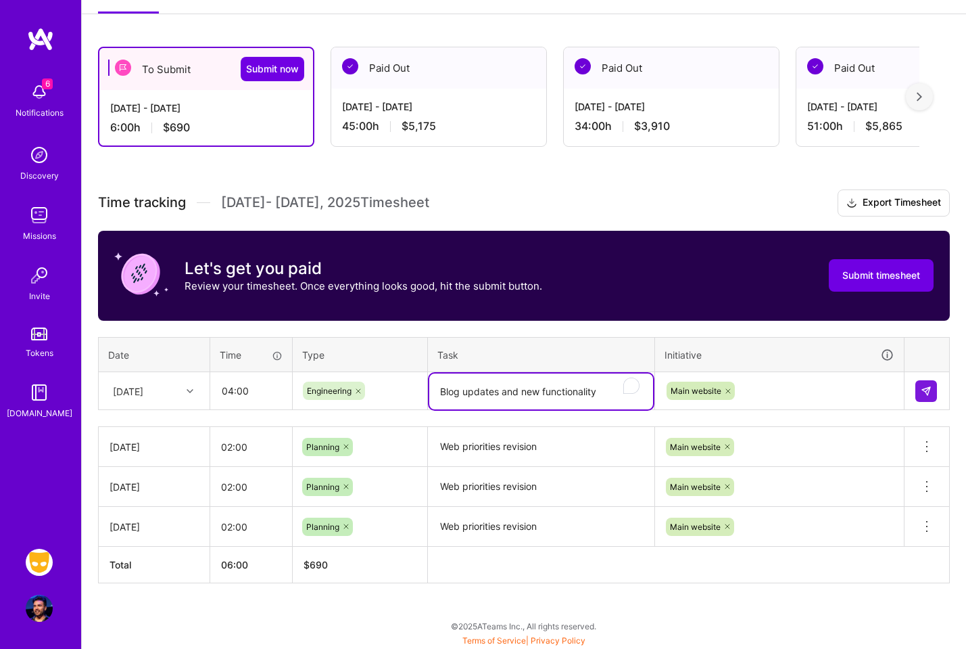
click at [526, 388] on textarea "Blog updates and new functionality" at bounding box center [541, 391] width 224 height 36
click at [926, 392] on img at bounding box center [926, 390] width 11 height 11
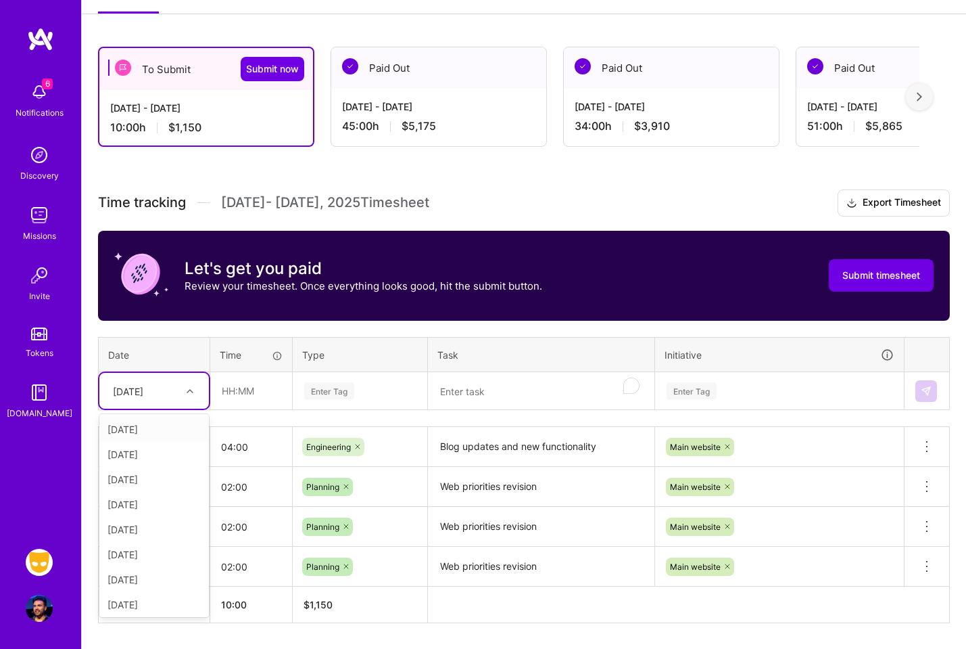
click at [193, 393] on div at bounding box center [191, 391] width 21 height 18
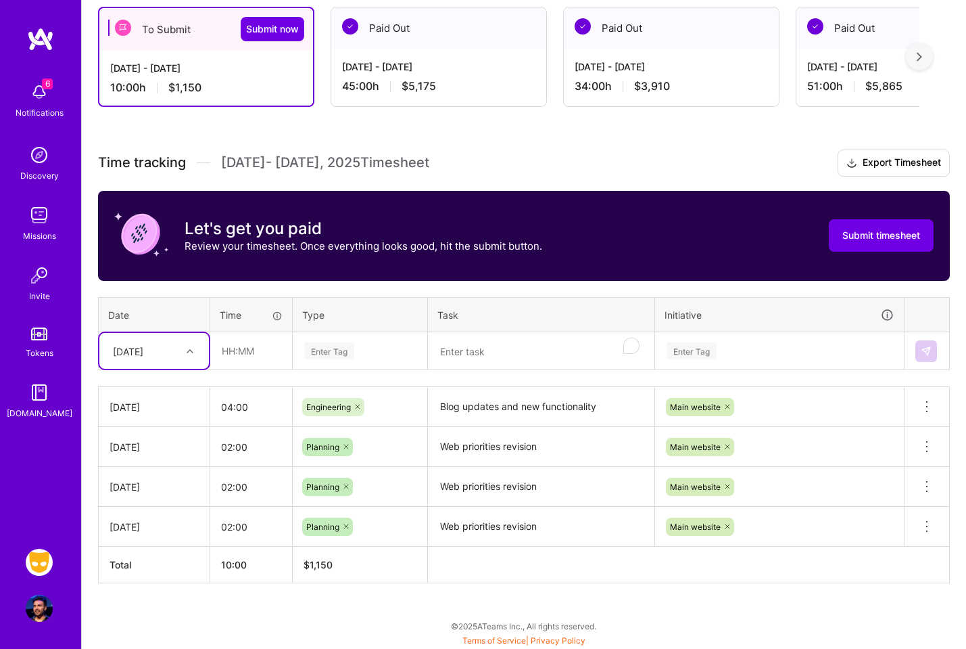
click at [191, 351] on icon at bounding box center [190, 351] width 7 height 7
click at [161, 483] on div "[DATE]" at bounding box center [154, 491] width 110 height 25
click at [260, 350] on input "text" at bounding box center [251, 351] width 80 height 36
type input "06:00"
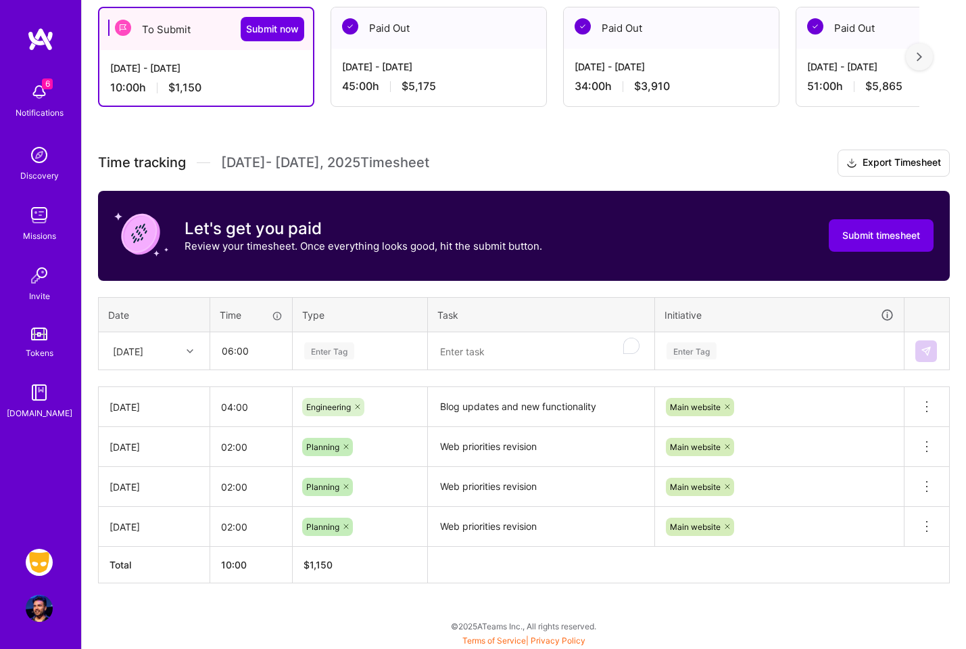
click at [365, 352] on div "Enter Tag" at bounding box center [360, 350] width 114 height 17
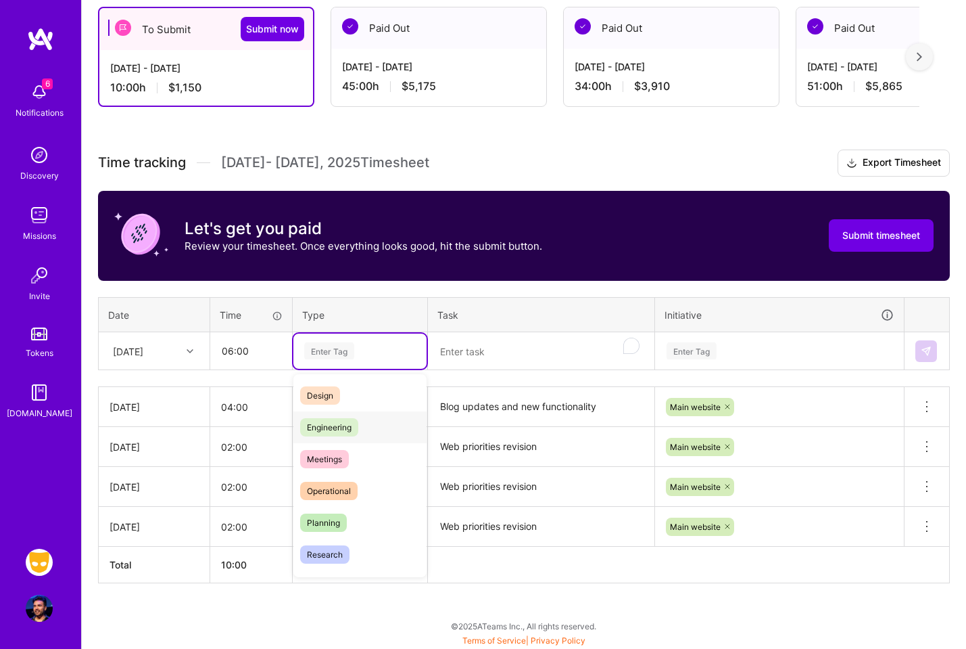
click at [366, 414] on div "Engineering" at bounding box center [360, 427] width 133 height 32
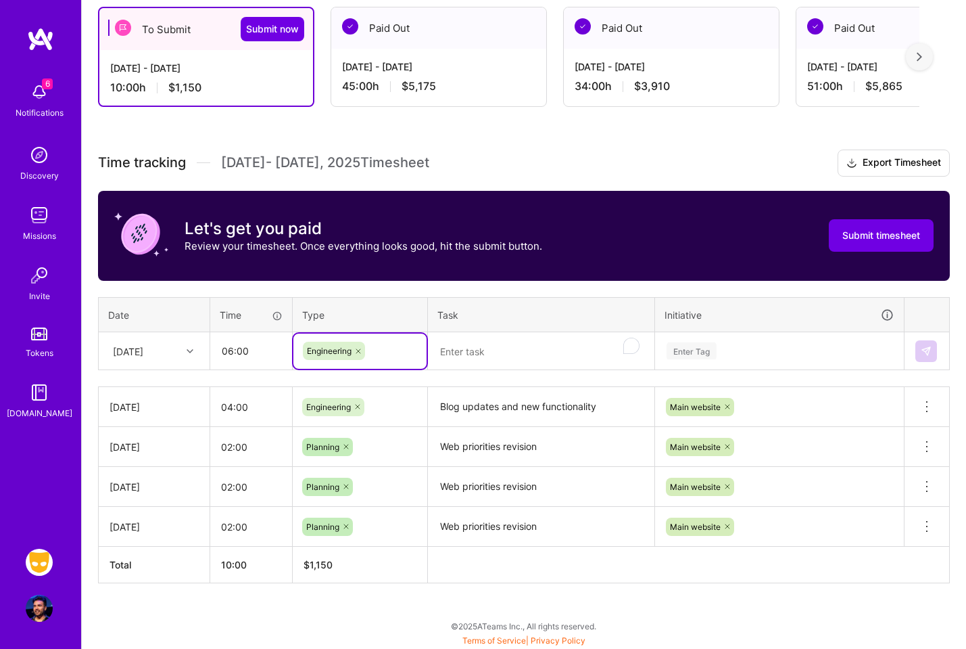
click at [502, 348] on textarea "To enrich screen reader interactions, please activate Accessibility in Grammarl…" at bounding box center [541, 351] width 224 height 36
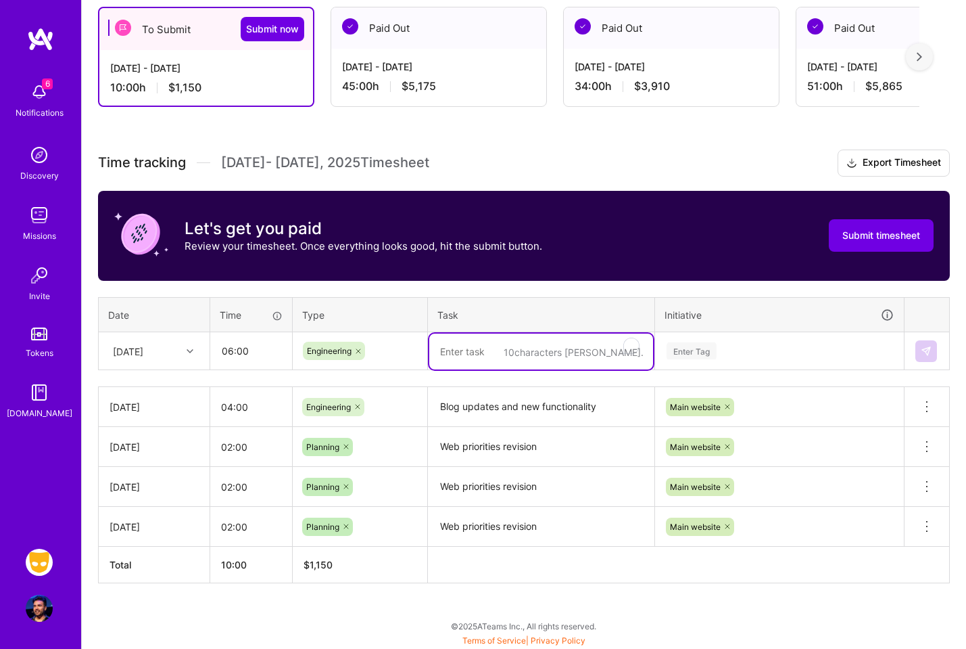
paste textarea "Blog updates and new functionality"
type textarea "Blog updates and new functionality"
click at [751, 354] on div "Enter Tag" at bounding box center [779, 350] width 229 height 17
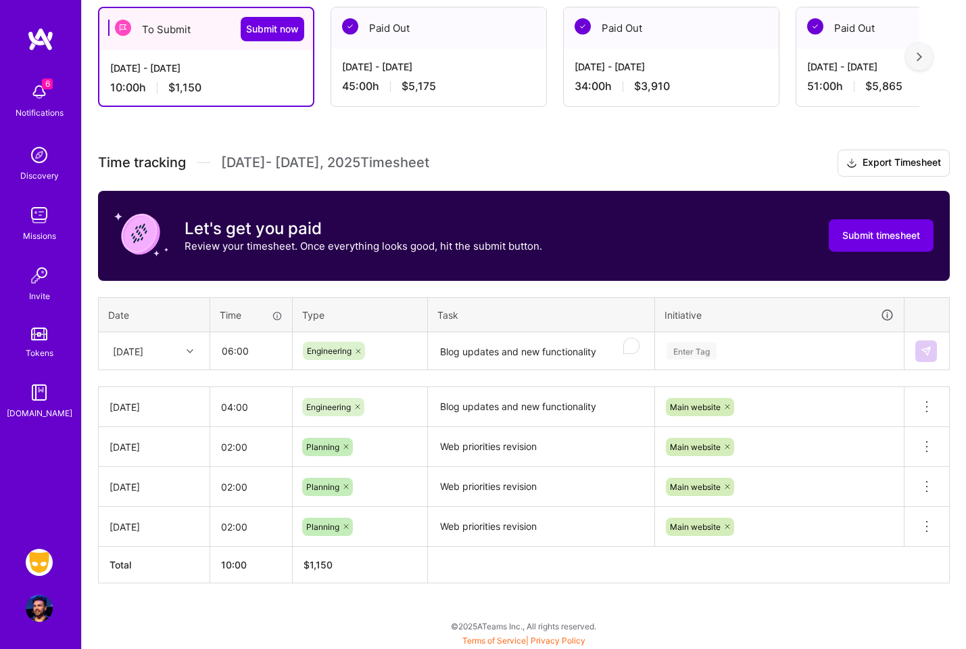
scroll to position [244, 0]
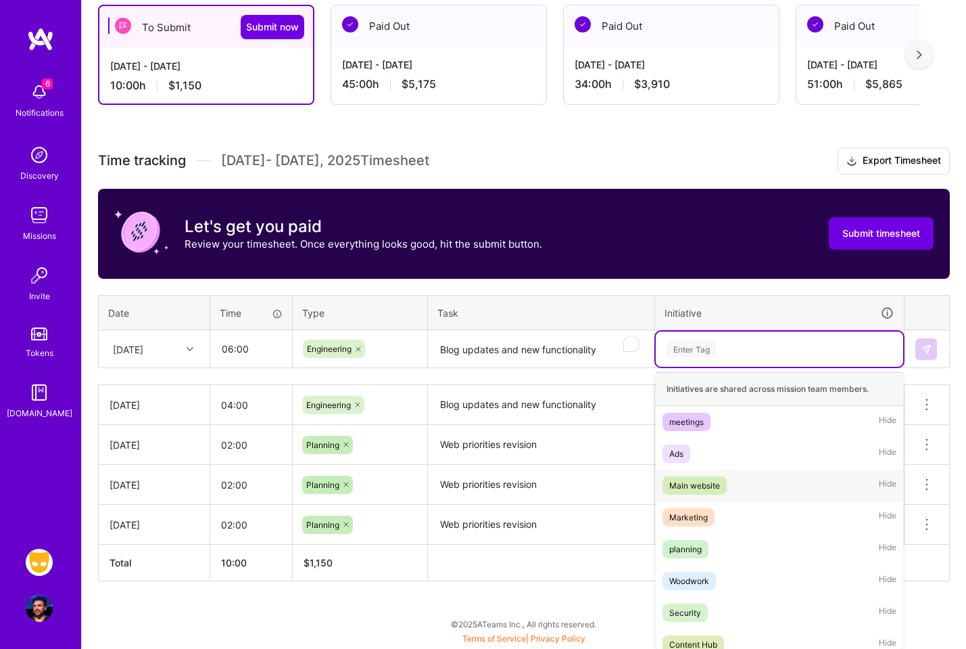
click at [716, 478] on div "Main website" at bounding box center [695, 485] width 51 height 14
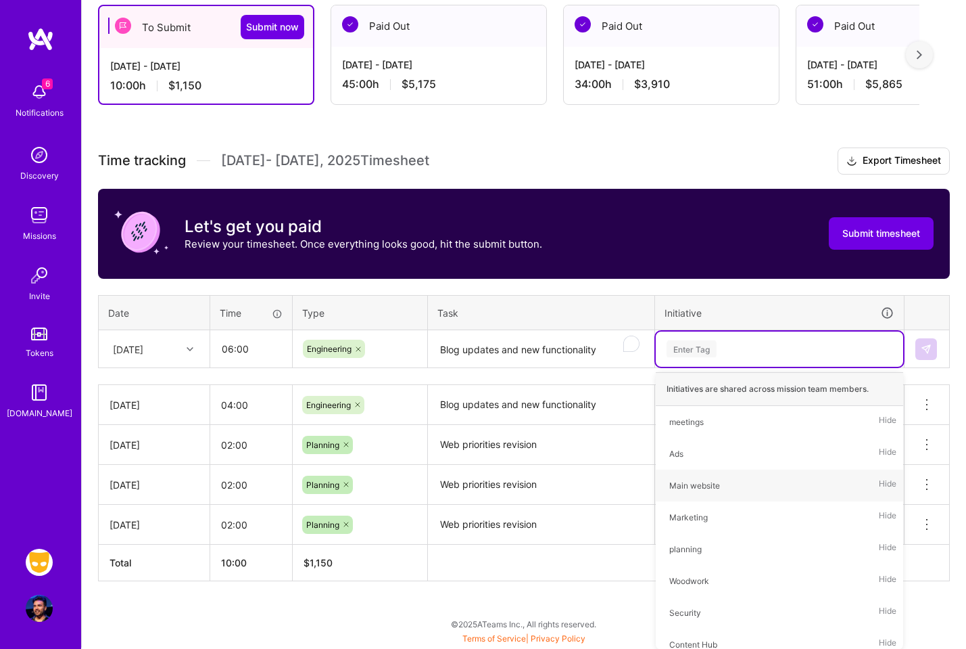
scroll to position [242, 0]
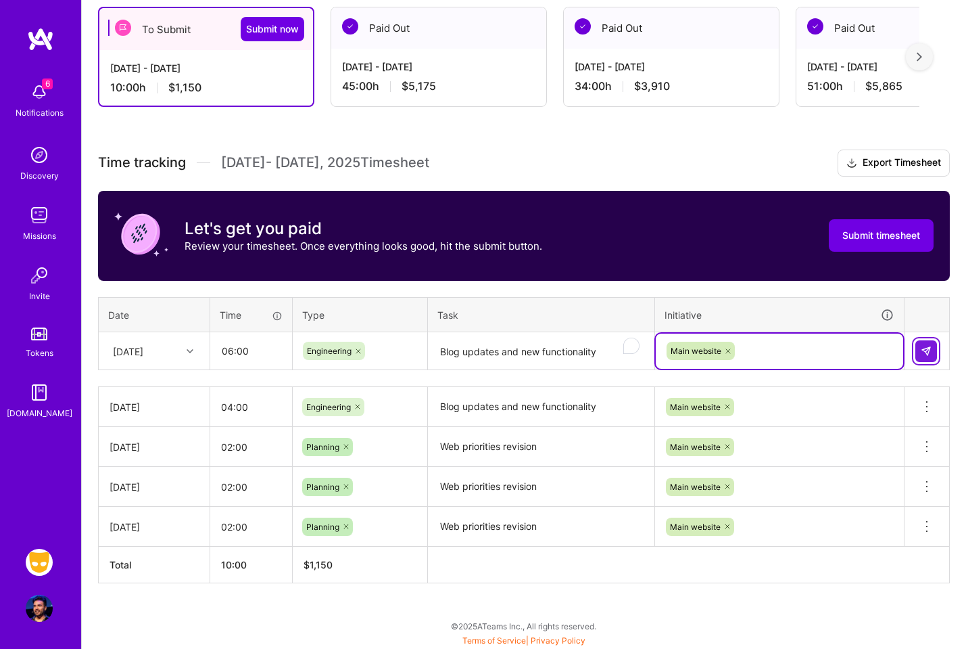
click at [929, 352] on img at bounding box center [926, 351] width 11 height 11
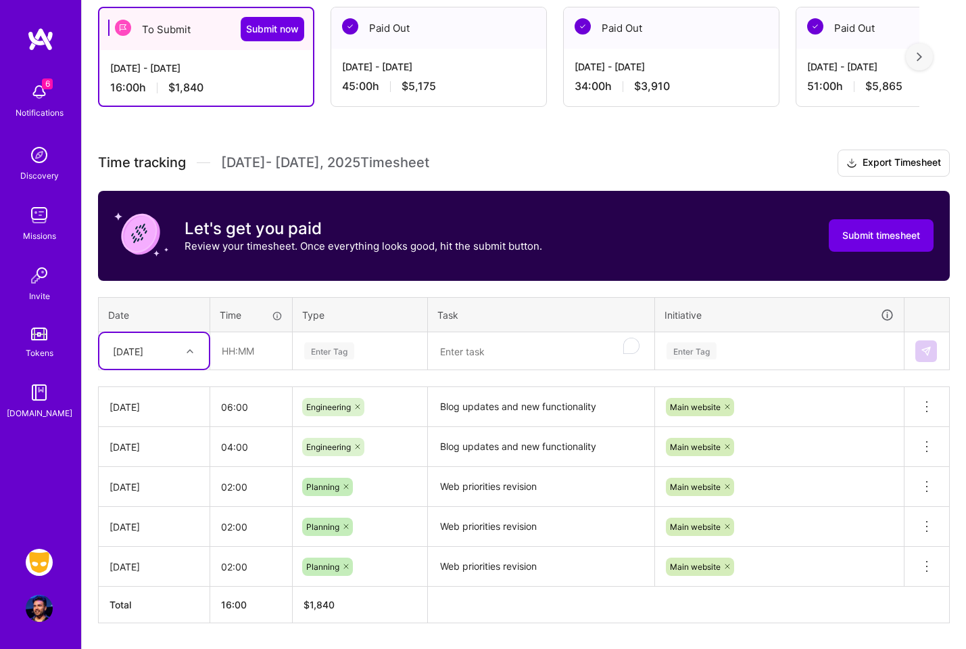
click at [193, 346] on div at bounding box center [191, 351] width 21 height 18
click at [166, 564] on div "[DATE]" at bounding box center [154, 564] width 110 height 25
click at [257, 346] on input "text" at bounding box center [251, 351] width 80 height 36
type input "06:00"
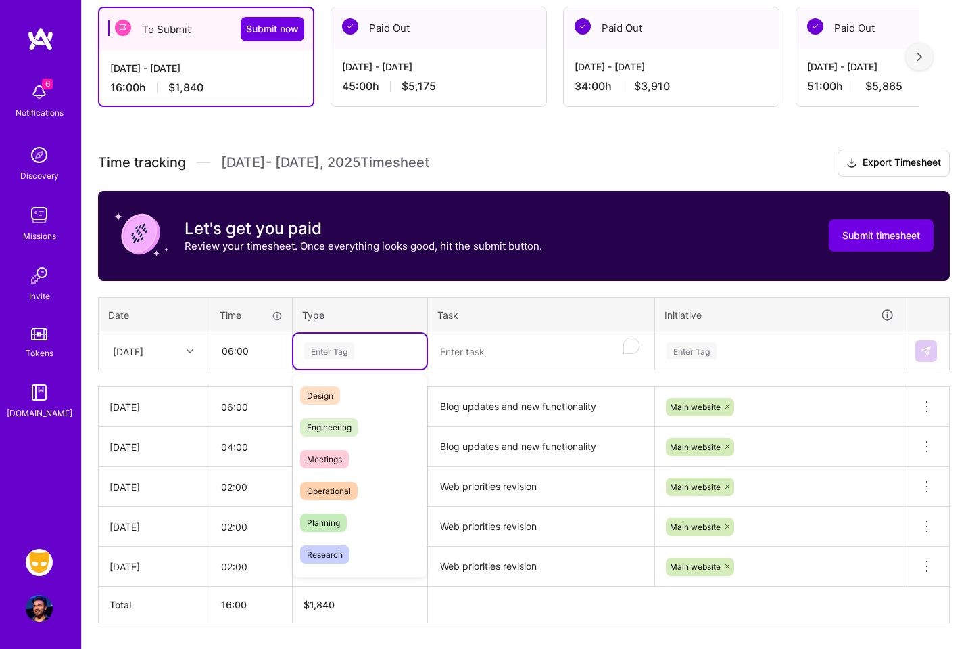
click at [354, 354] on div "Enter Tag" at bounding box center [329, 350] width 50 height 21
click at [373, 417] on div "Engineering" at bounding box center [360, 427] width 133 height 32
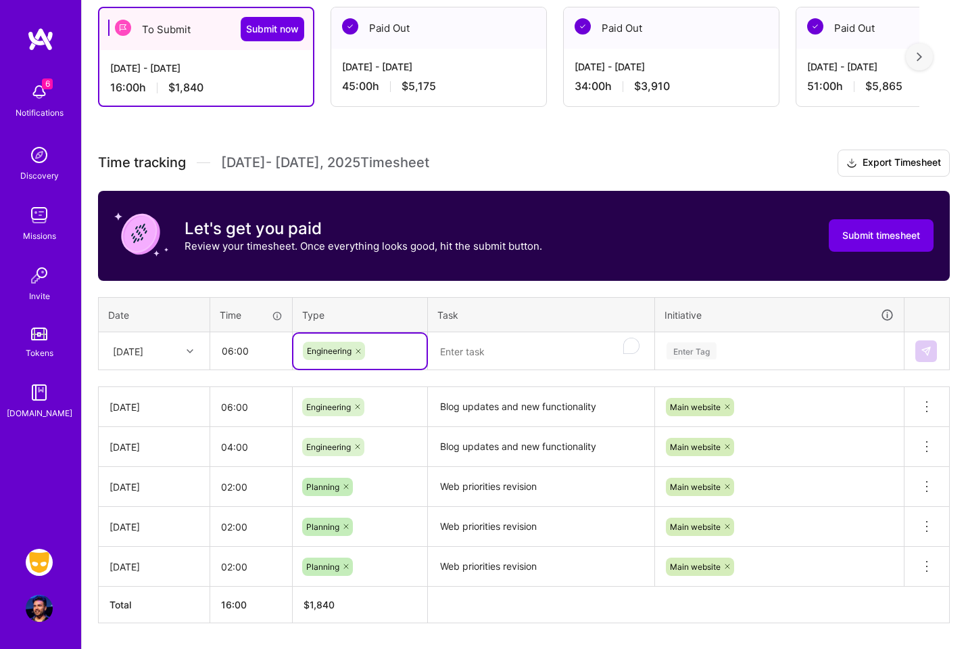
click at [495, 358] on textarea "To enrich screen reader interactions, please activate Accessibility in Grammarl…" at bounding box center [541, 351] width 224 height 36
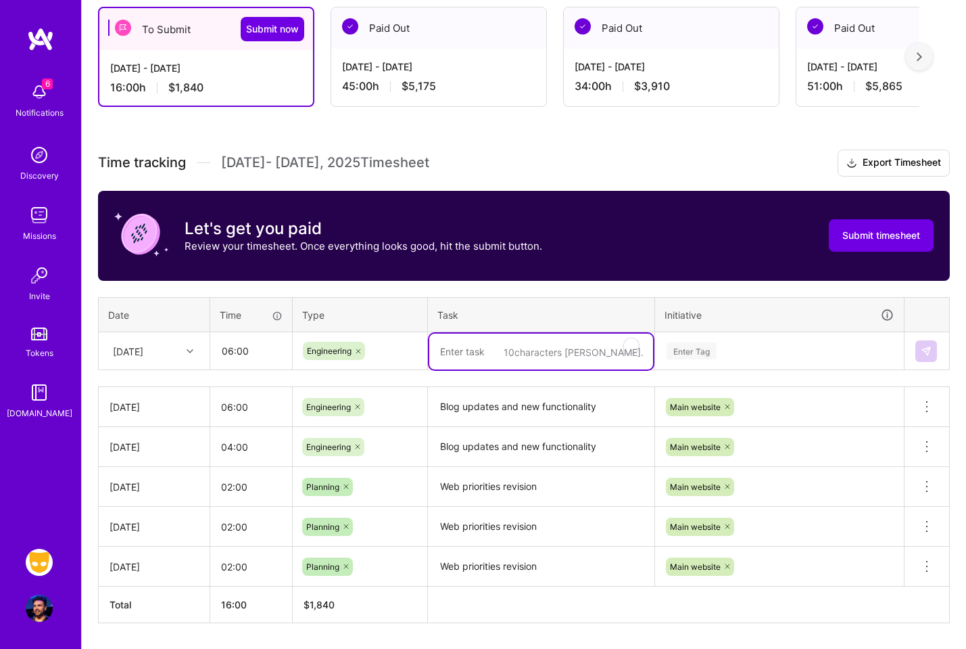
paste textarea "Blog updates and new functionality"
type textarea "Blog updates and new functionality"
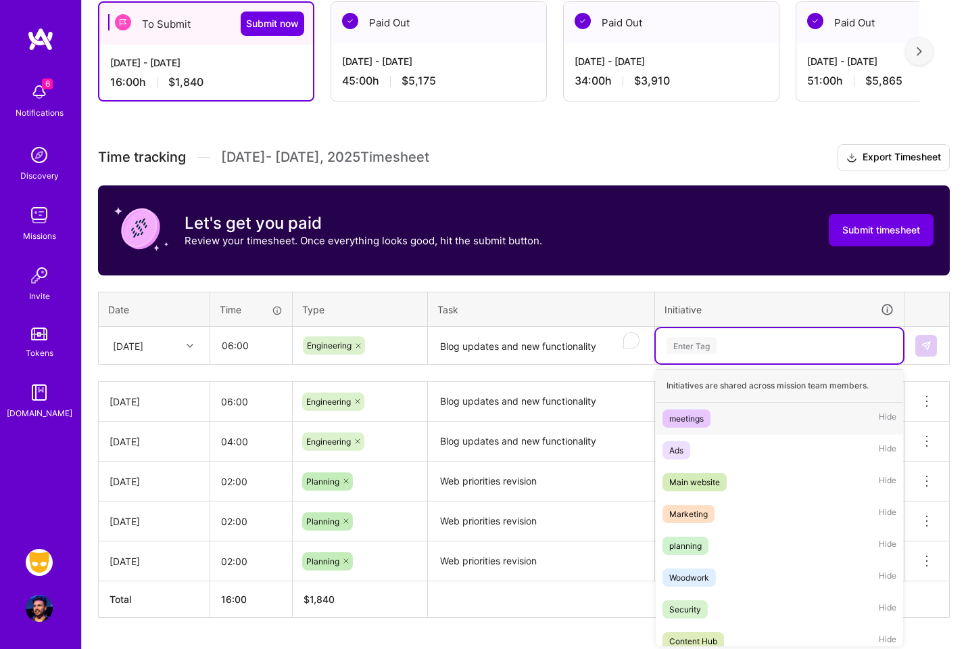
click at [767, 350] on div "Enter Tag" at bounding box center [779, 345] width 229 height 17
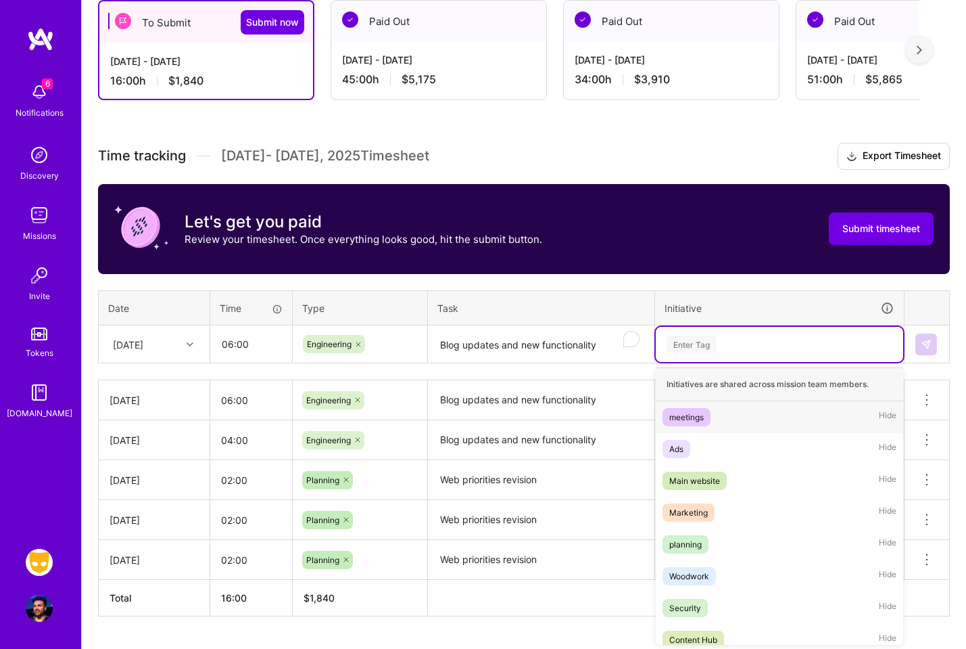
scroll to position [250, 0]
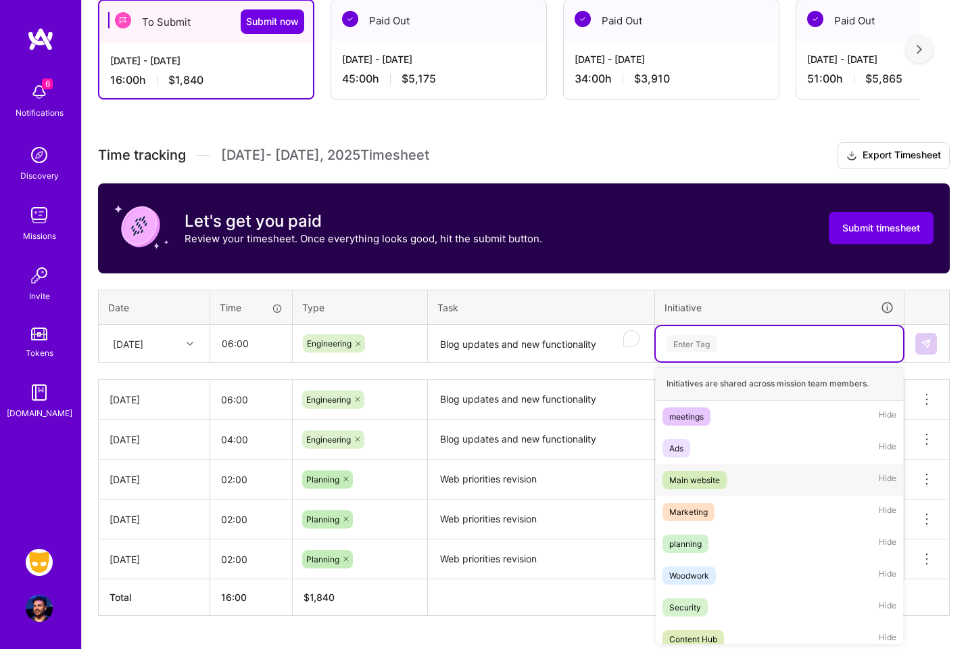
click at [719, 478] on div "Main website" at bounding box center [695, 480] width 51 height 14
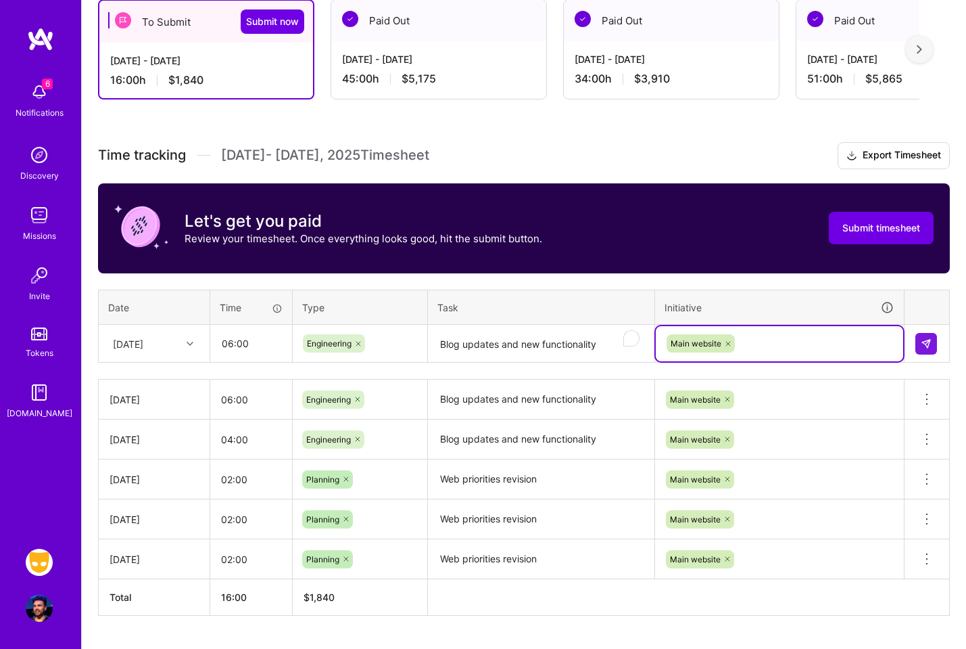
click at [941, 346] on td at bounding box center [927, 344] width 45 height 38
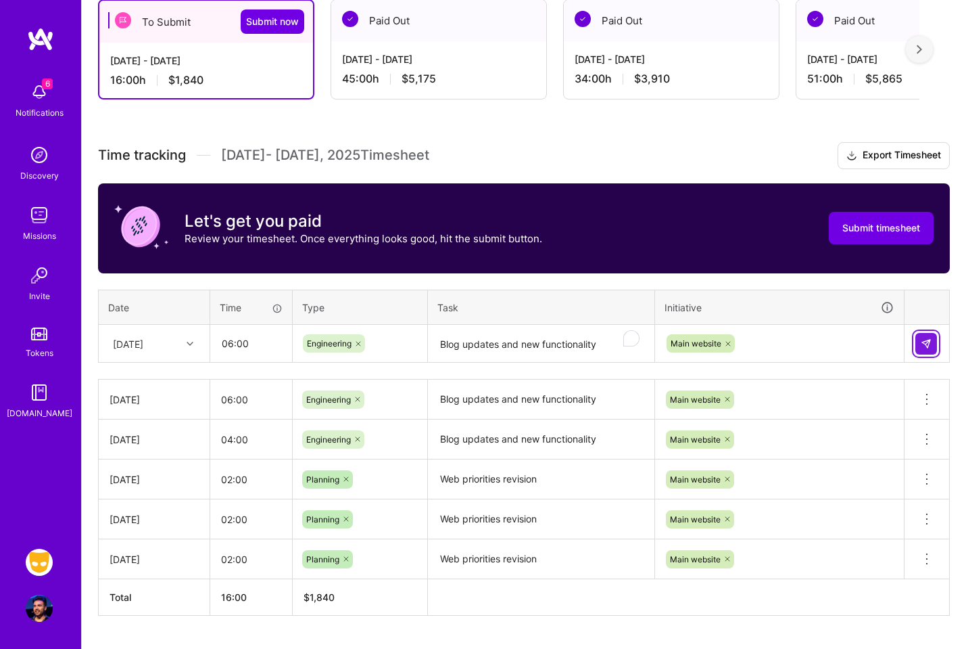
click at [932, 346] on button at bounding box center [927, 344] width 22 height 22
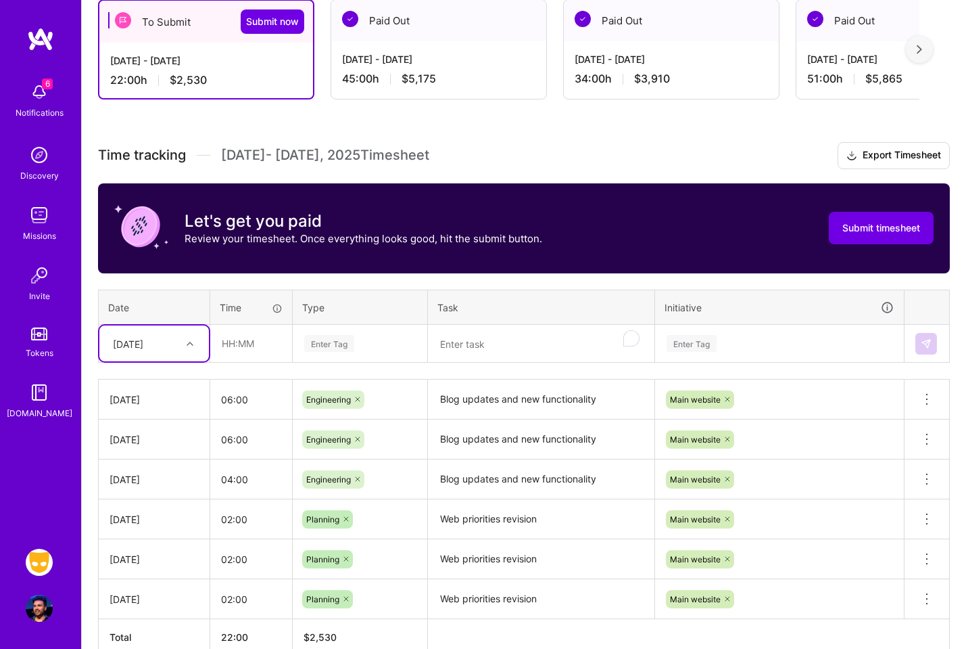
click at [189, 340] on icon at bounding box center [190, 343] width 7 height 7
click at [137, 474] on div "[DATE]" at bounding box center [154, 484] width 110 height 25
click at [251, 361] on table "Date Time Type Task Initiative option [DATE], selected. Select is focused ,type…" at bounding box center [524, 326] width 852 height 74
click at [260, 349] on input "text" at bounding box center [251, 343] width 80 height 36
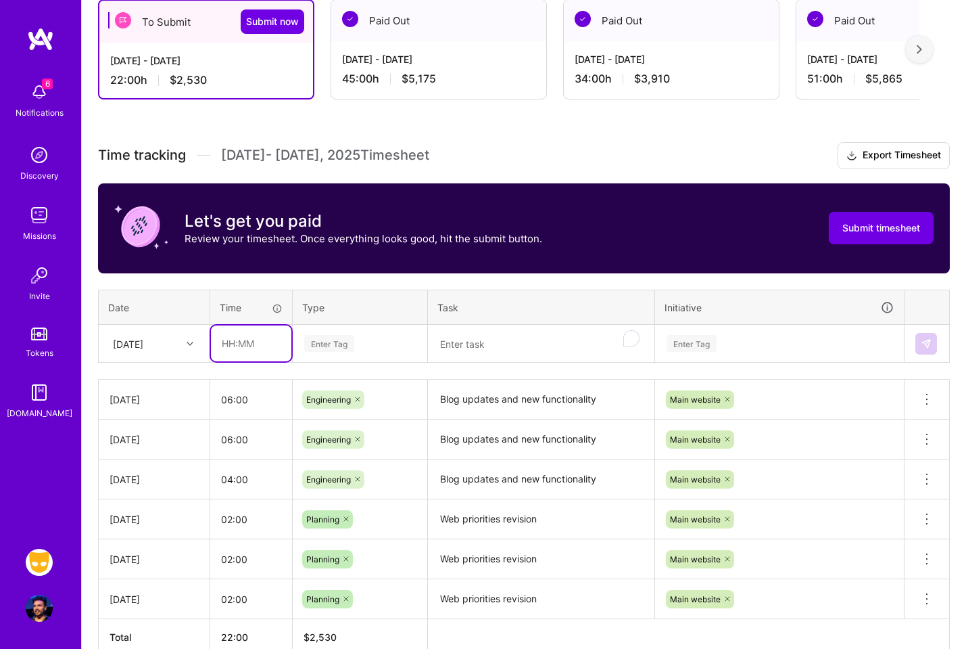
type input "06:00"
click at [369, 327] on div "Enter Tag" at bounding box center [360, 343] width 133 height 35
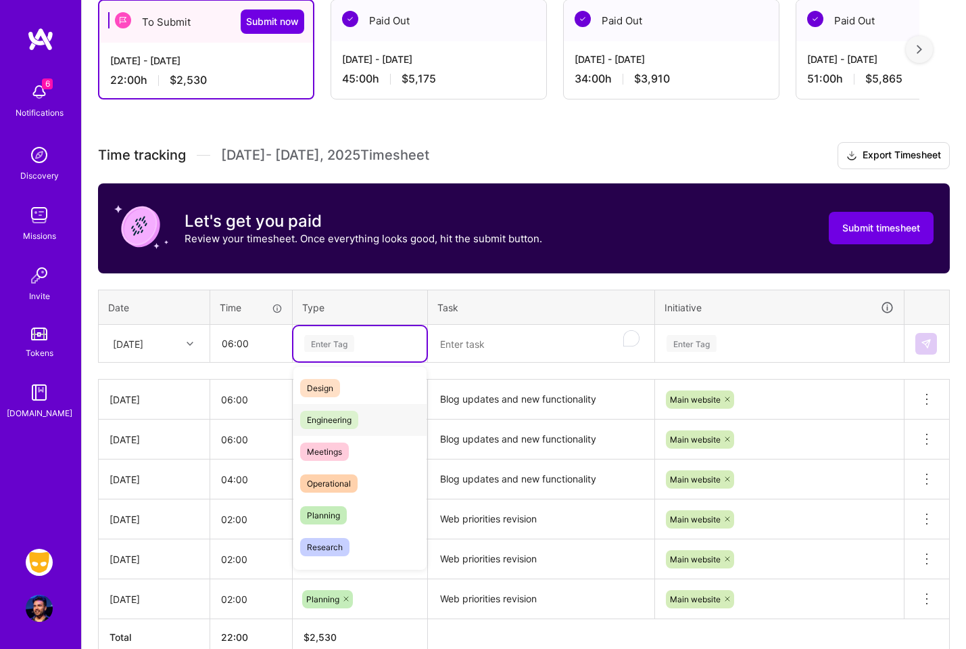
click at [385, 416] on div "Engineering" at bounding box center [360, 420] width 133 height 32
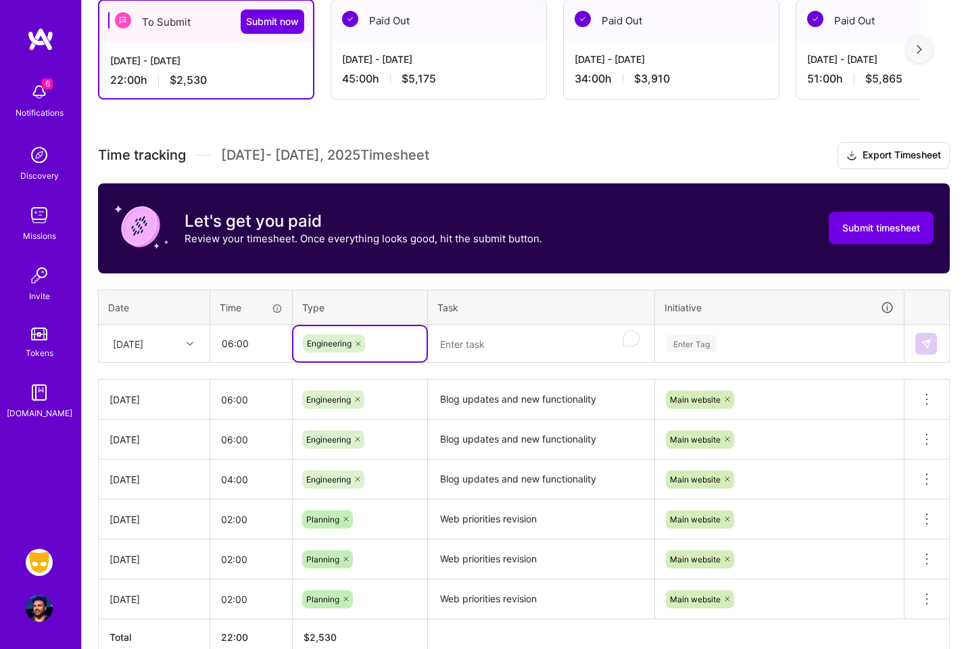
click at [528, 347] on textarea "To enrich screen reader interactions, please activate Accessibility in Grammarl…" at bounding box center [541, 344] width 224 height 36
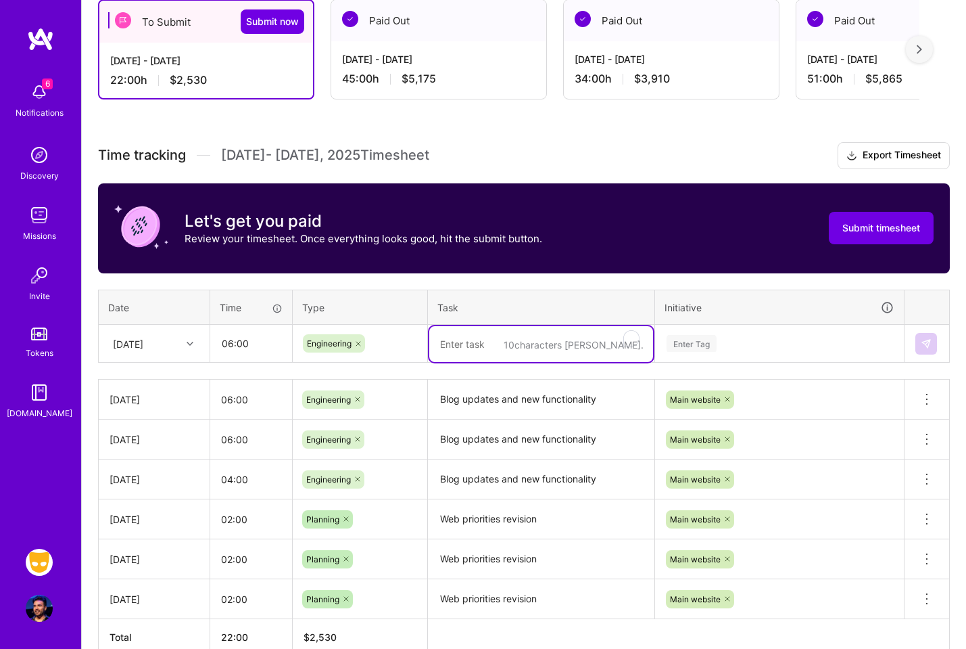
paste textarea "Blog updates and new functionality"
type textarea "Blog updates and new functionality"
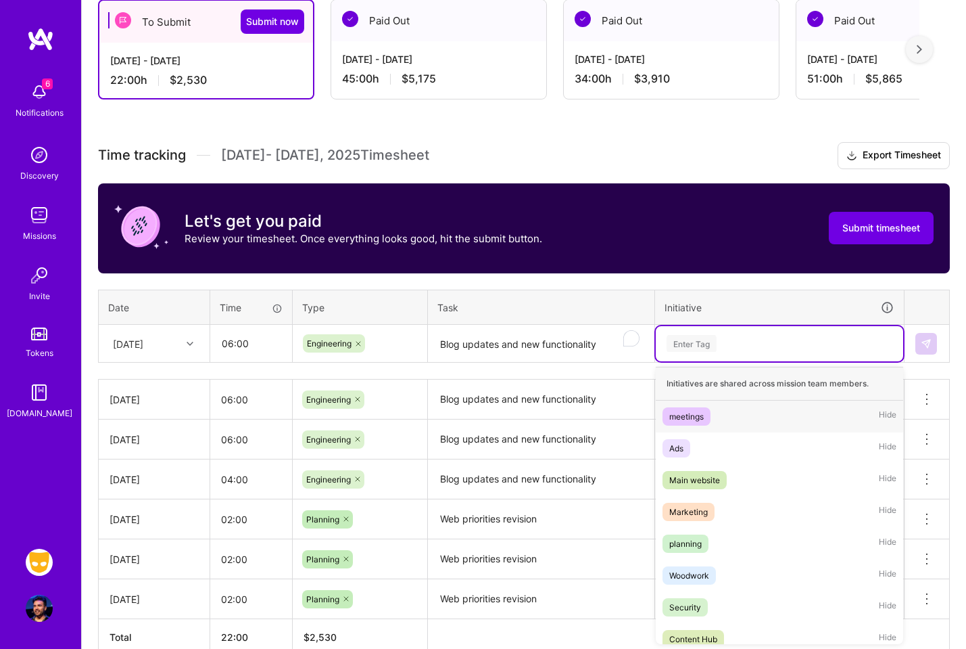
click at [848, 336] on div "Enter Tag" at bounding box center [779, 343] width 229 height 17
click at [739, 469] on div "Main website Hide" at bounding box center [780, 480] width 248 height 32
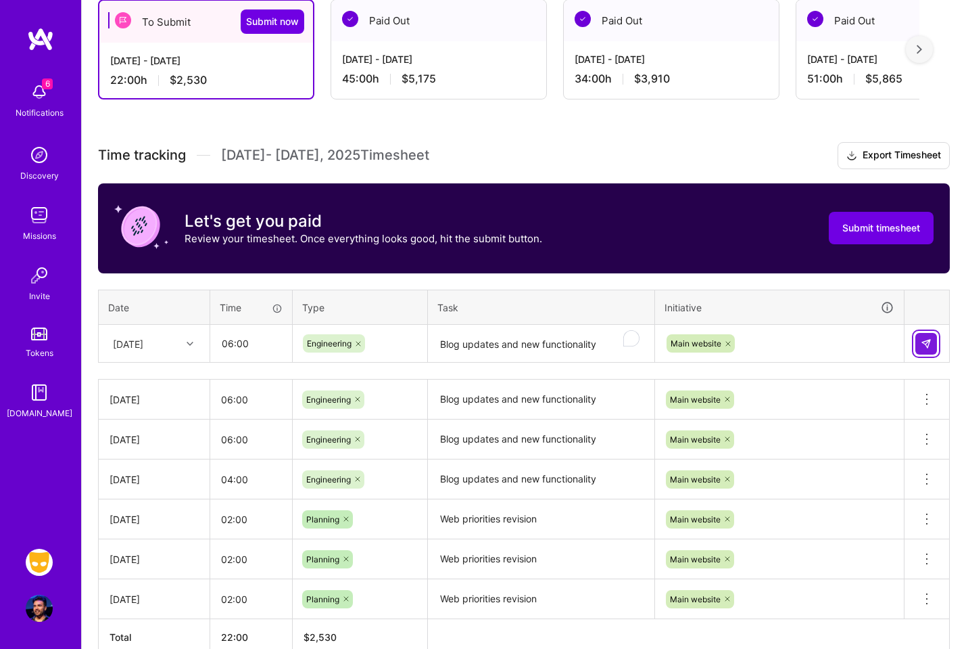
click at [924, 347] on img at bounding box center [926, 343] width 11 height 11
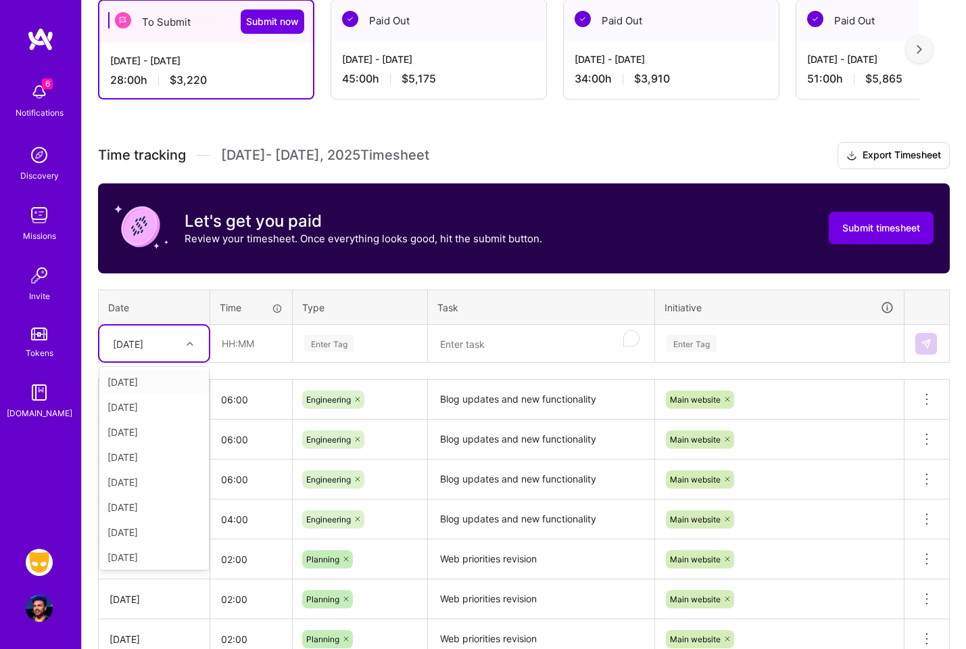
click at [184, 339] on div at bounding box center [191, 344] width 21 height 18
click at [170, 502] on div "[DATE]" at bounding box center [154, 504] width 110 height 25
click at [258, 345] on input "text" at bounding box center [251, 343] width 80 height 36
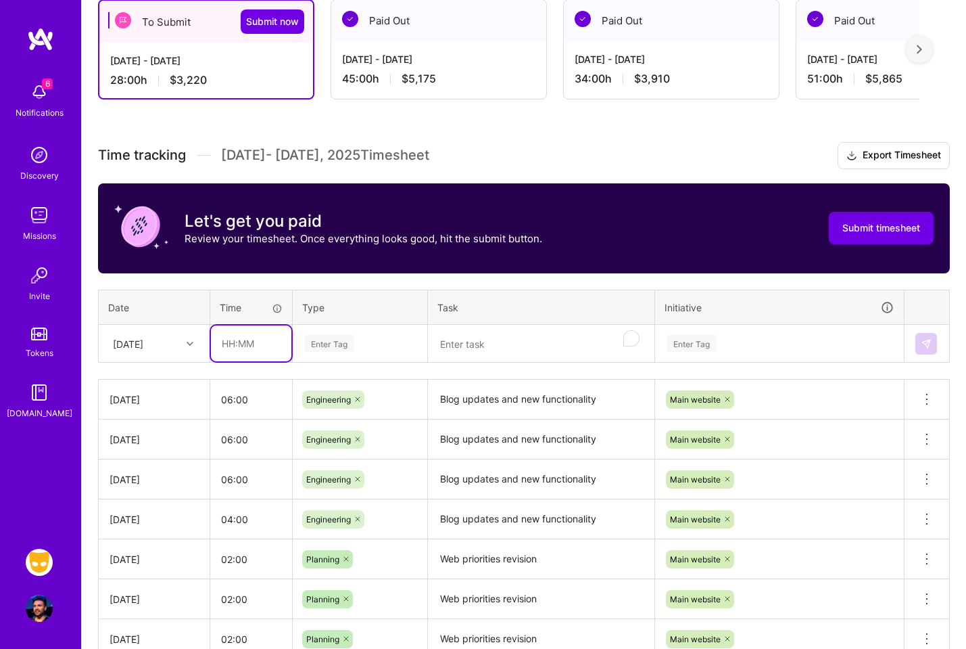
type input "06:00"
click at [380, 344] on div "Enter Tag" at bounding box center [360, 343] width 114 height 17
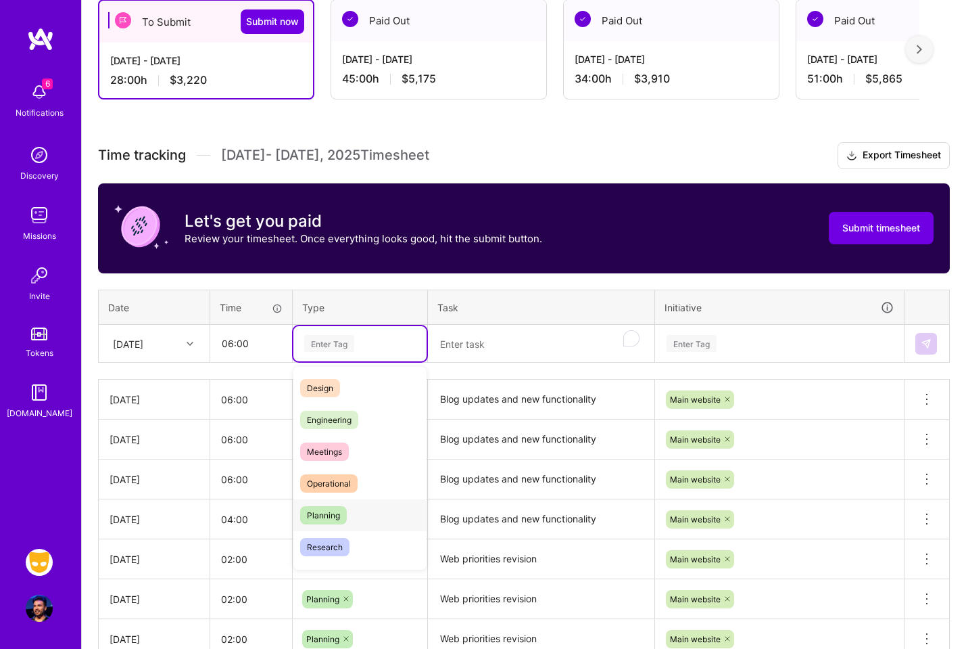
click at [367, 510] on div "Planning" at bounding box center [360, 515] width 133 height 32
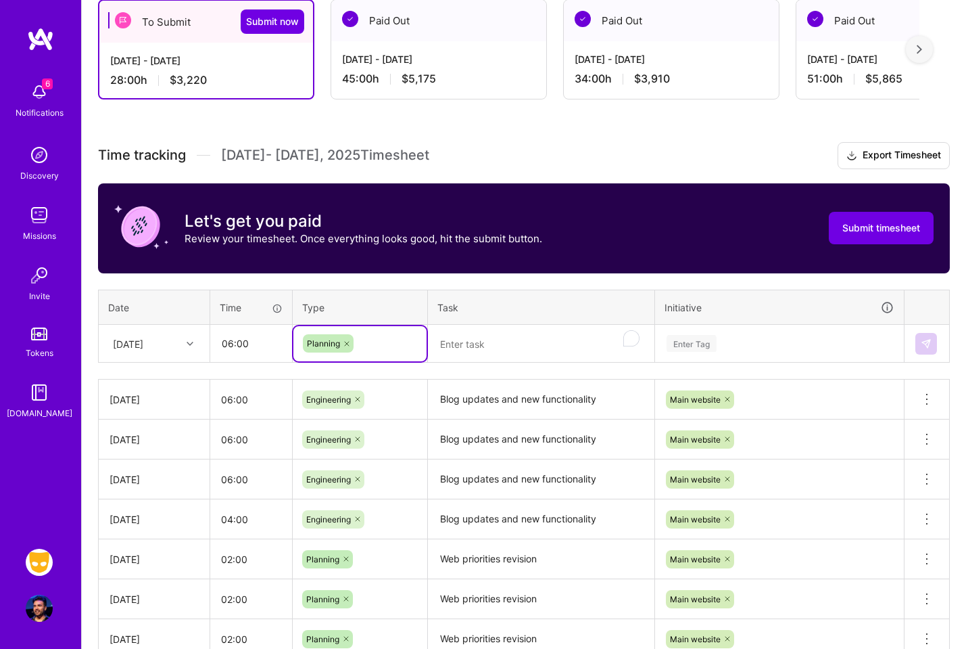
click at [485, 335] on textarea "To enrich screen reader interactions, please activate Accessibility in Grammarl…" at bounding box center [541, 344] width 224 height 36
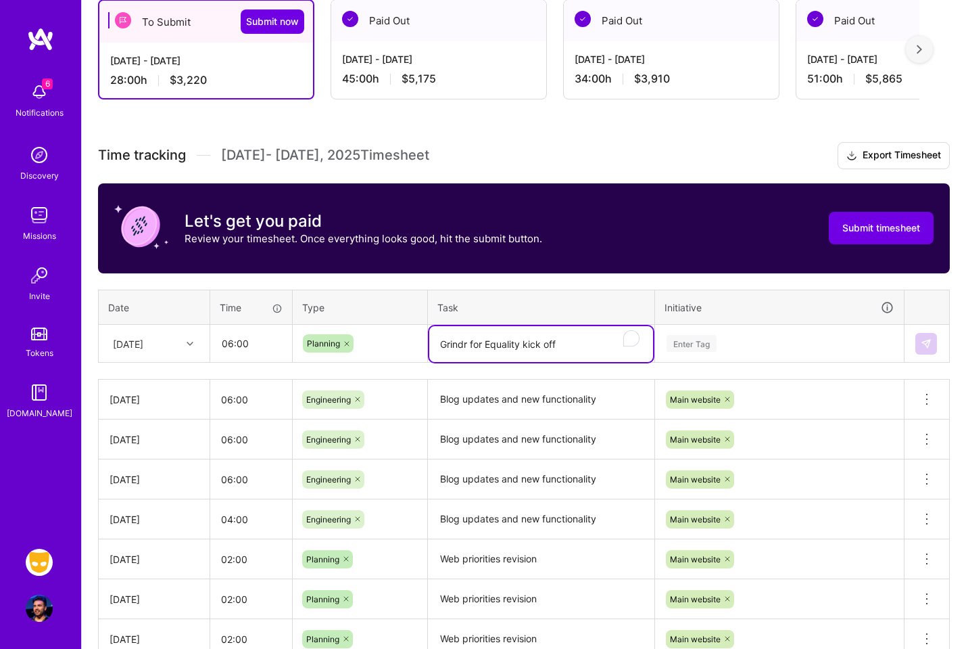
type textarea "Grindr for Equality kick off"
click at [735, 333] on div "Enter Tag" at bounding box center [780, 343] width 248 height 35
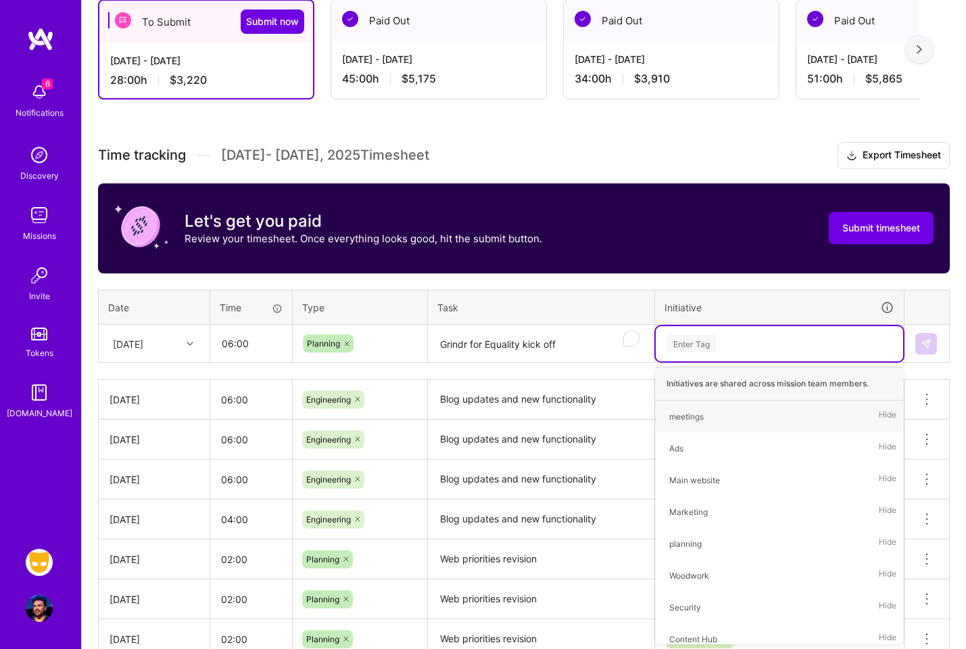
type input "g"
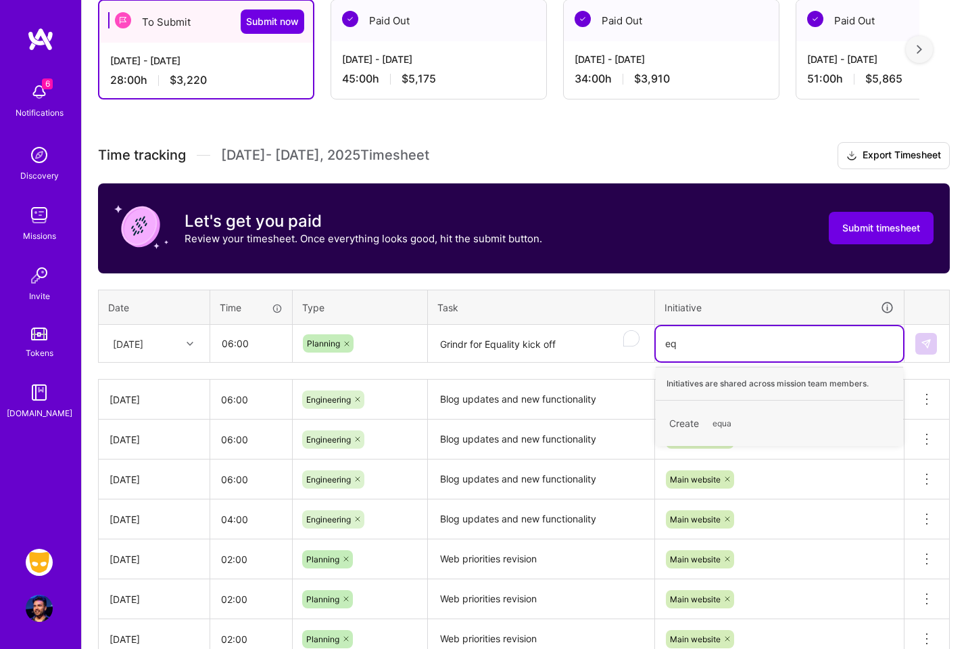
type input "e"
type input "g"
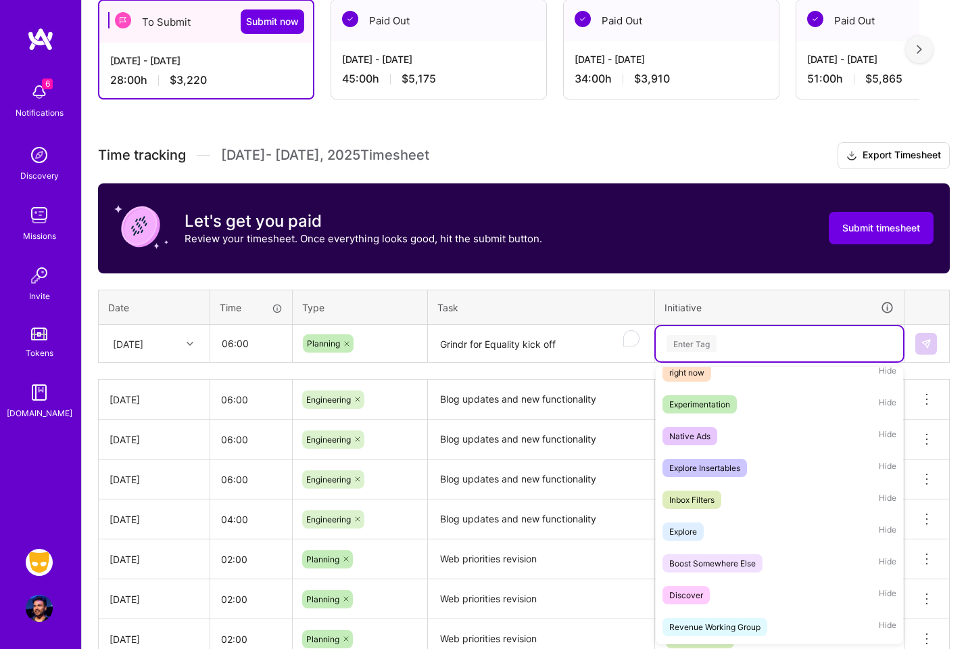
scroll to position [0, 0]
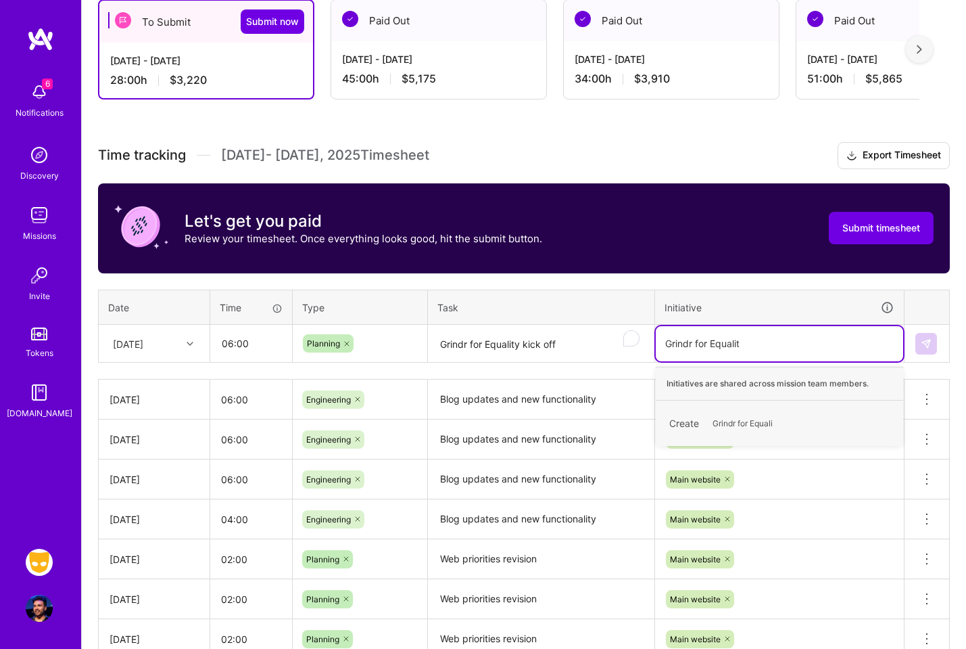
type input "Grindr for Equality"
click at [771, 421] on span "Grindr for Equality" at bounding box center [746, 423] width 81 height 18
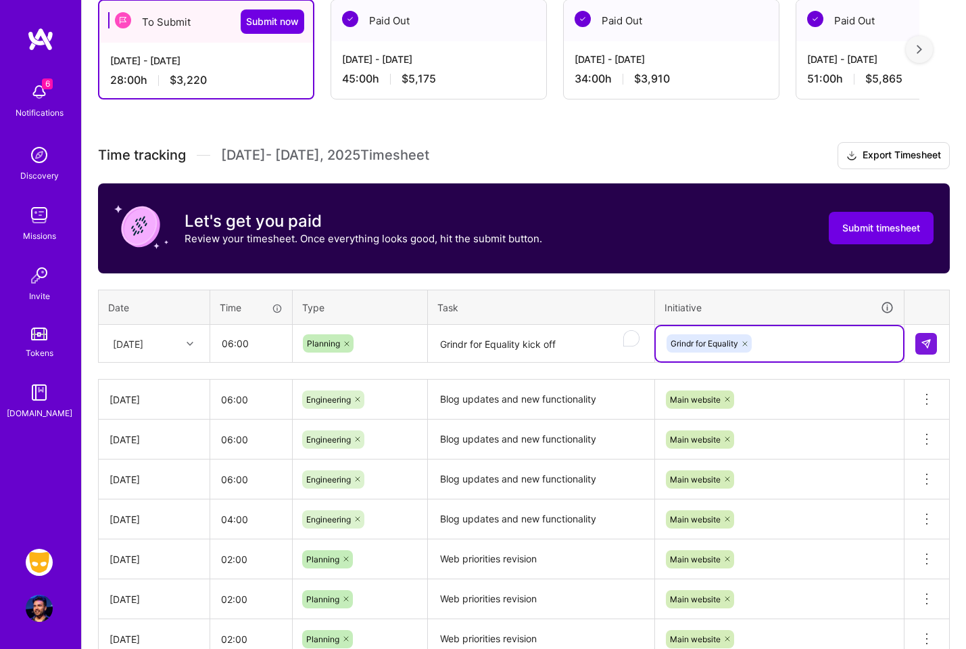
click at [488, 350] on textarea "Grindr for Equality kick off" at bounding box center [541, 344] width 224 height 36
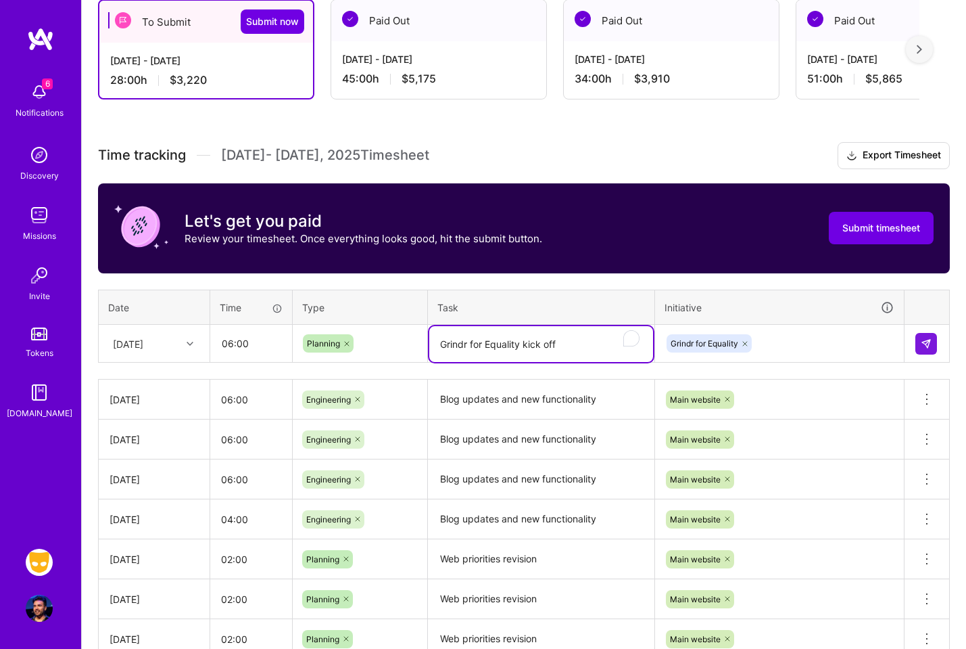
drag, startPoint x: 521, startPoint y: 348, endPoint x: 446, endPoint y: 347, distance: 74.4
click at [446, 347] on textarea "Grindr for Equality kick off" at bounding box center [541, 344] width 224 height 36
type textarea "G4E kick off"
click at [929, 341] on img at bounding box center [926, 343] width 11 height 11
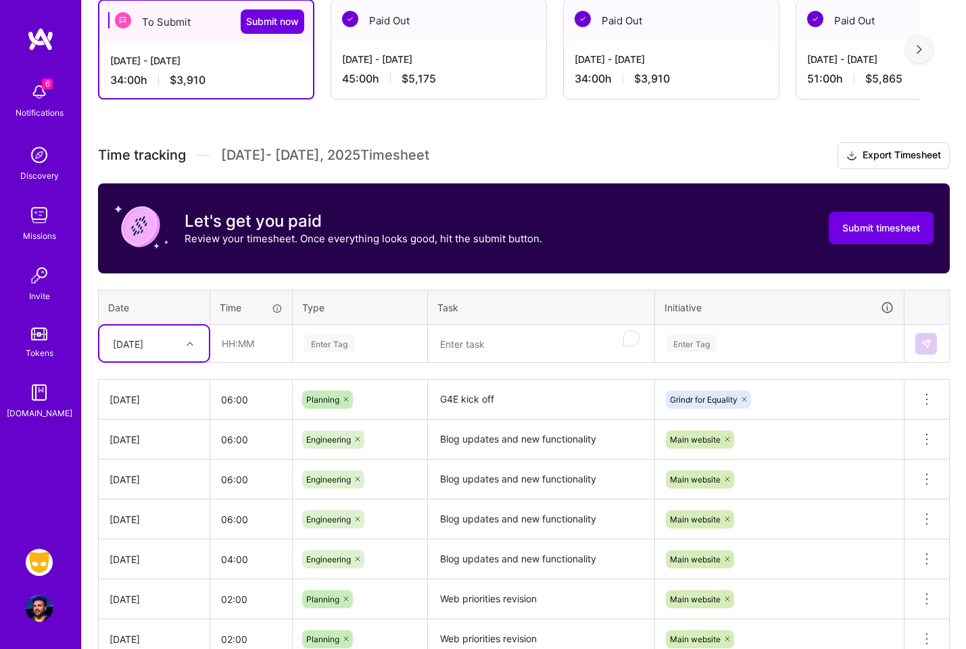
click at [194, 344] on div at bounding box center [191, 344] width 21 height 18
click at [163, 526] on div "[DATE]" at bounding box center [154, 529] width 110 height 25
click at [258, 344] on input "text" at bounding box center [251, 343] width 80 height 36
type input "06:00"
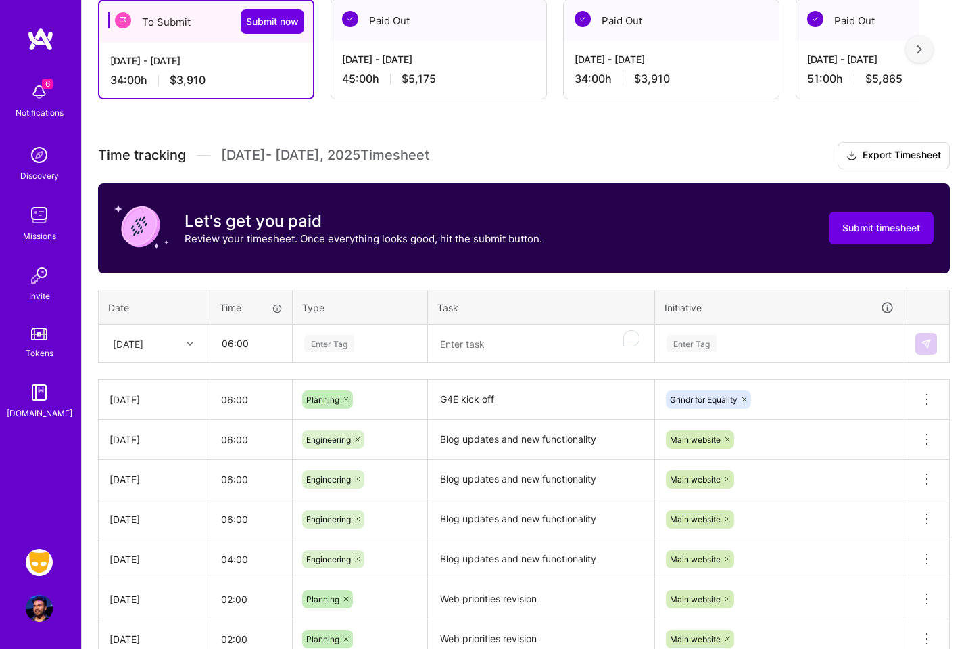
click at [376, 338] on div "Enter Tag" at bounding box center [360, 343] width 114 height 17
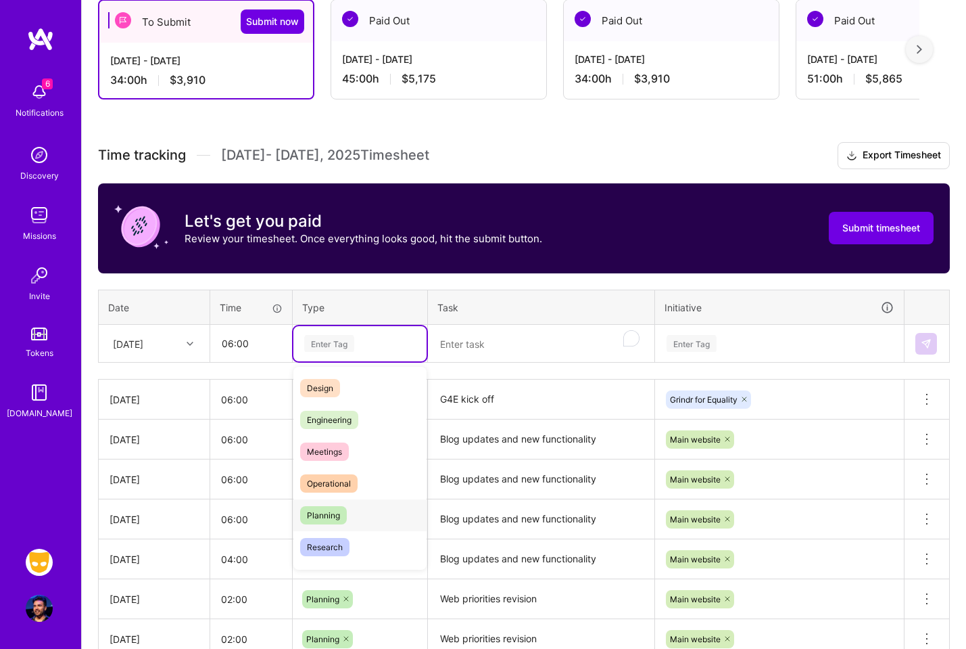
click at [392, 515] on div "Planning" at bounding box center [360, 515] width 133 height 32
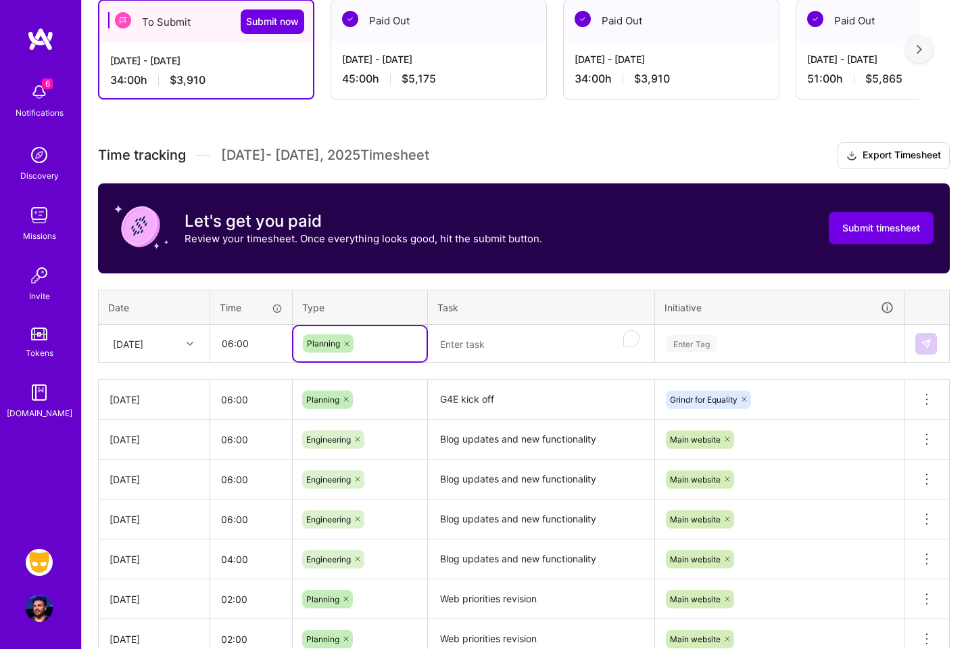
click at [511, 346] on textarea "To enrich screen reader interactions, please activate Accessibility in Grammarl…" at bounding box center [541, 344] width 224 height 36
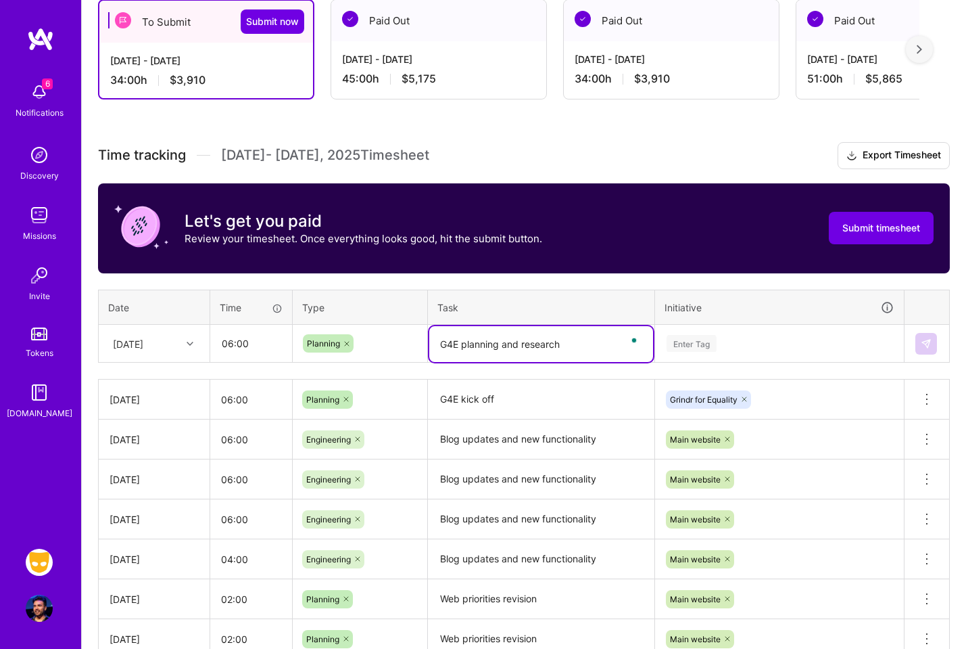
type textarea "G4E planning and research"
click at [770, 356] on div "Enter Tag" at bounding box center [780, 343] width 248 height 35
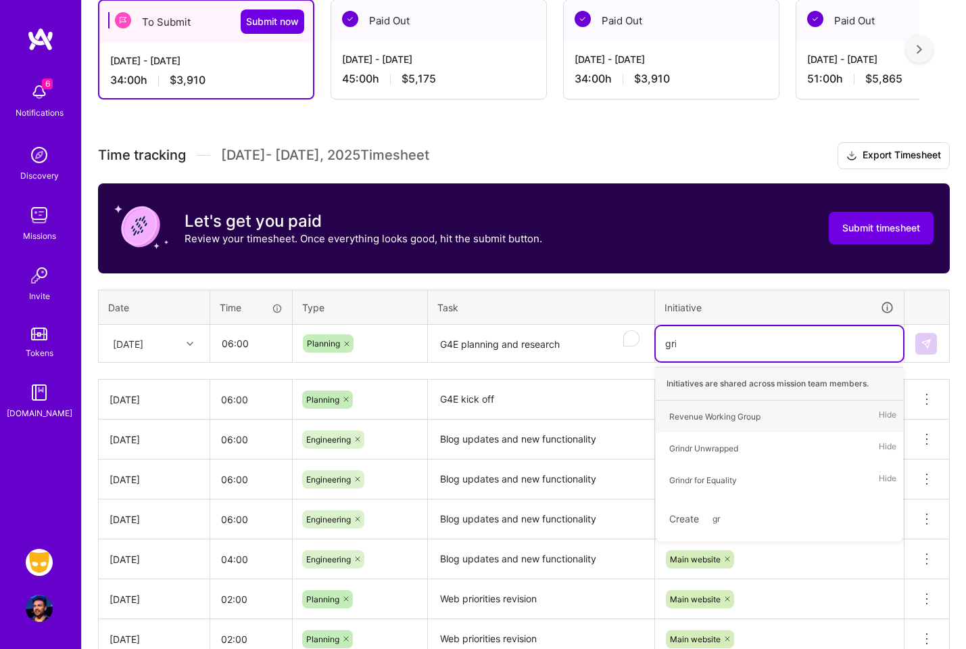
type input "grin"
click at [767, 448] on div "Grindr for Equality Hide" at bounding box center [780, 448] width 248 height 32
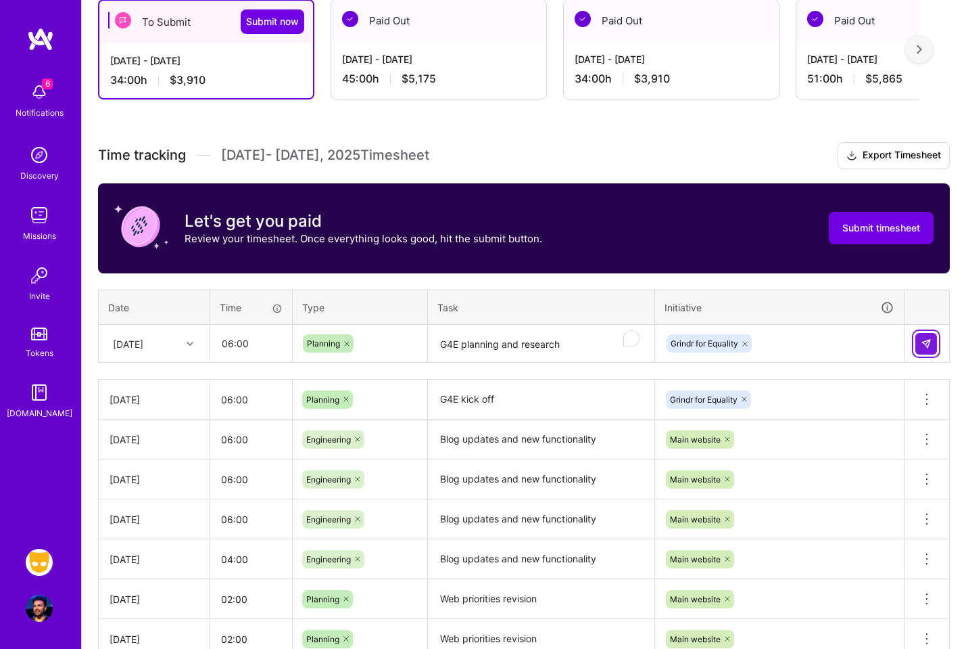
click at [921, 333] on button at bounding box center [927, 344] width 22 height 22
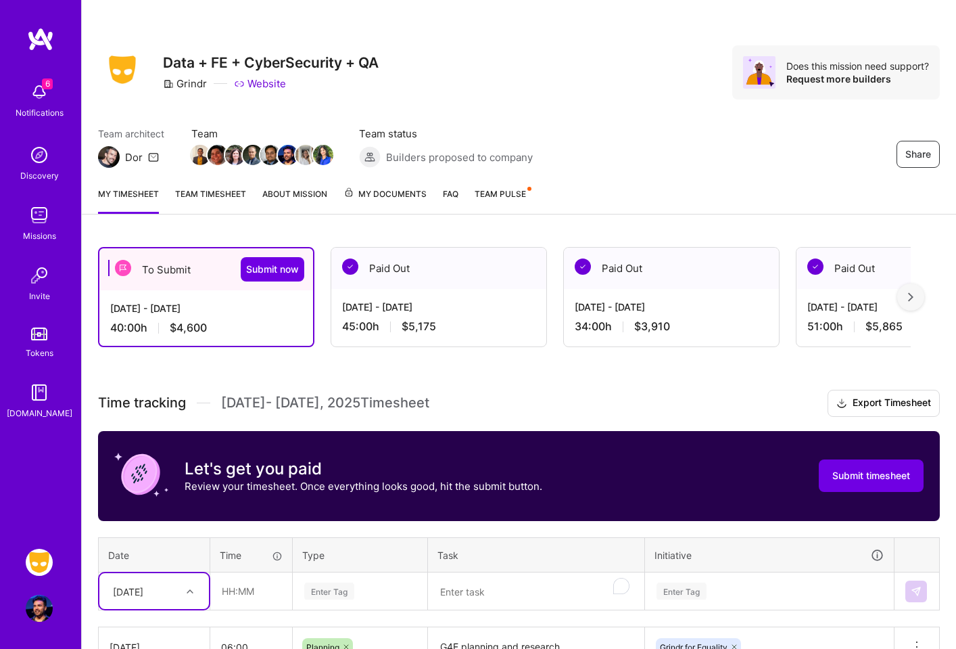
scroll to position [0, 0]
